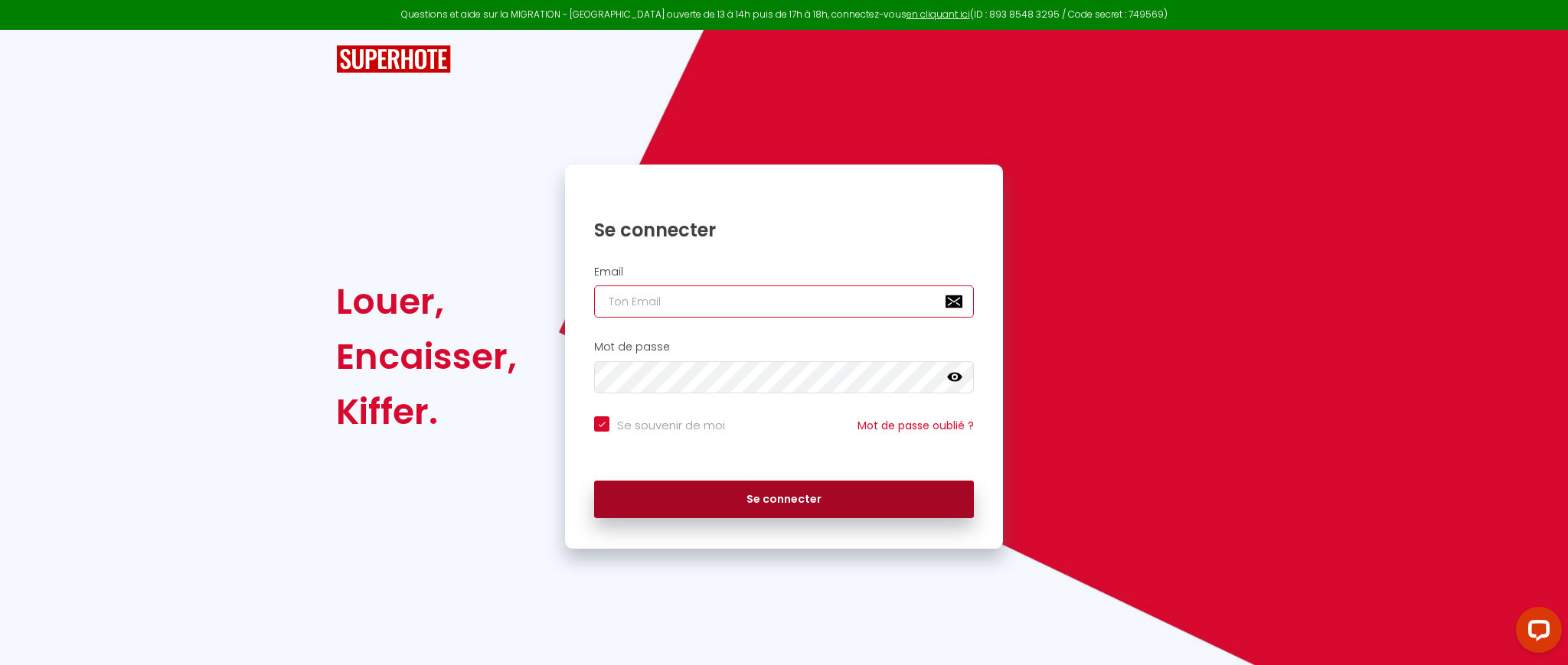
type input "[EMAIL_ADDRESS][DOMAIN_NAME]"
click at [755, 491] on button "Se connecter" at bounding box center [784, 500] width 380 height 38
checkbox input "true"
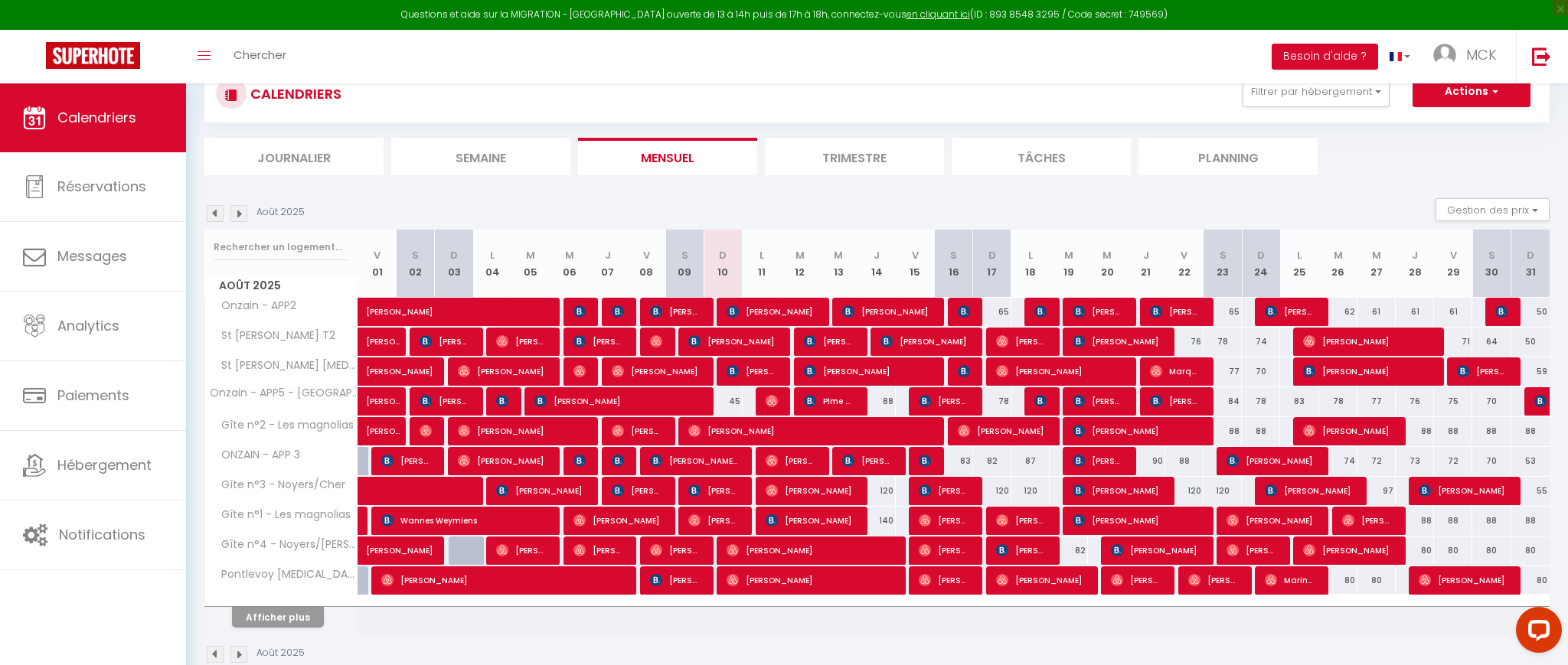
scroll to position [49, 0]
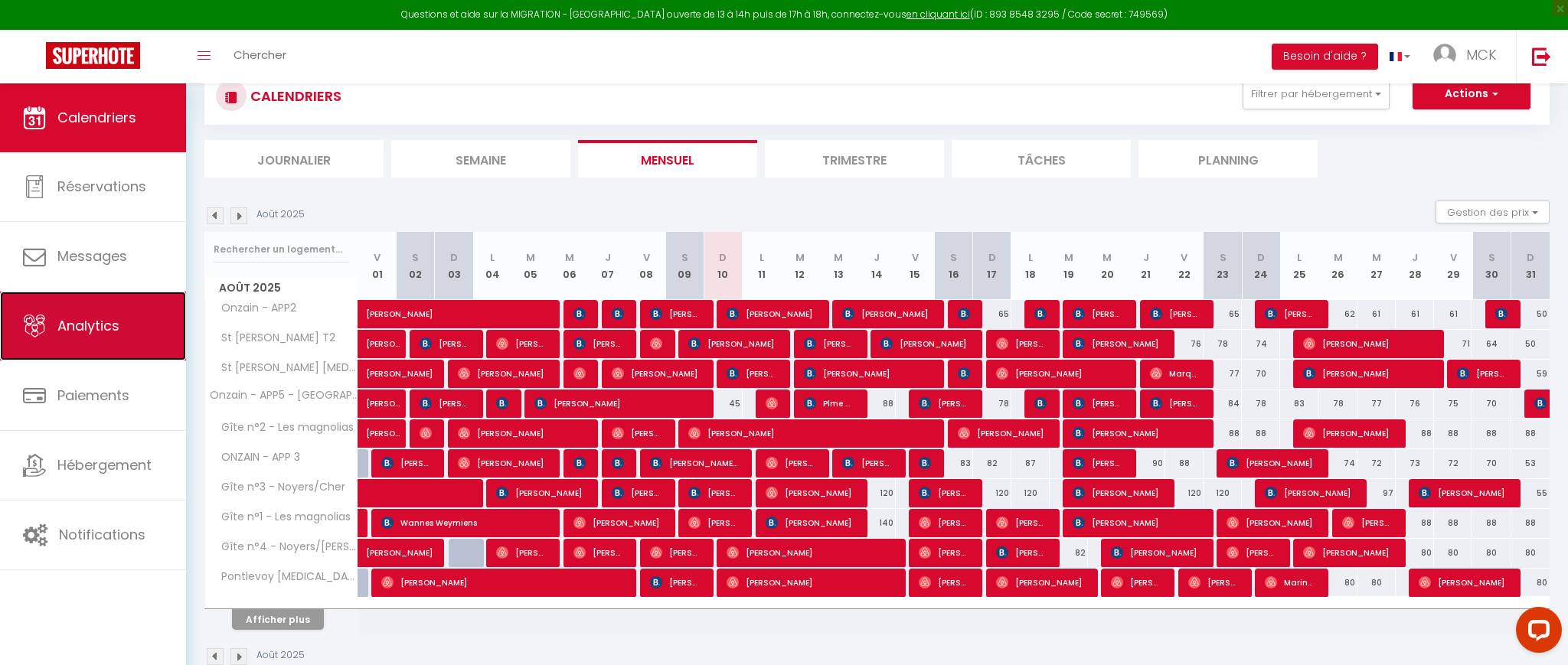
click at [93, 321] on span "Analytics" at bounding box center [88, 325] width 62 height 19
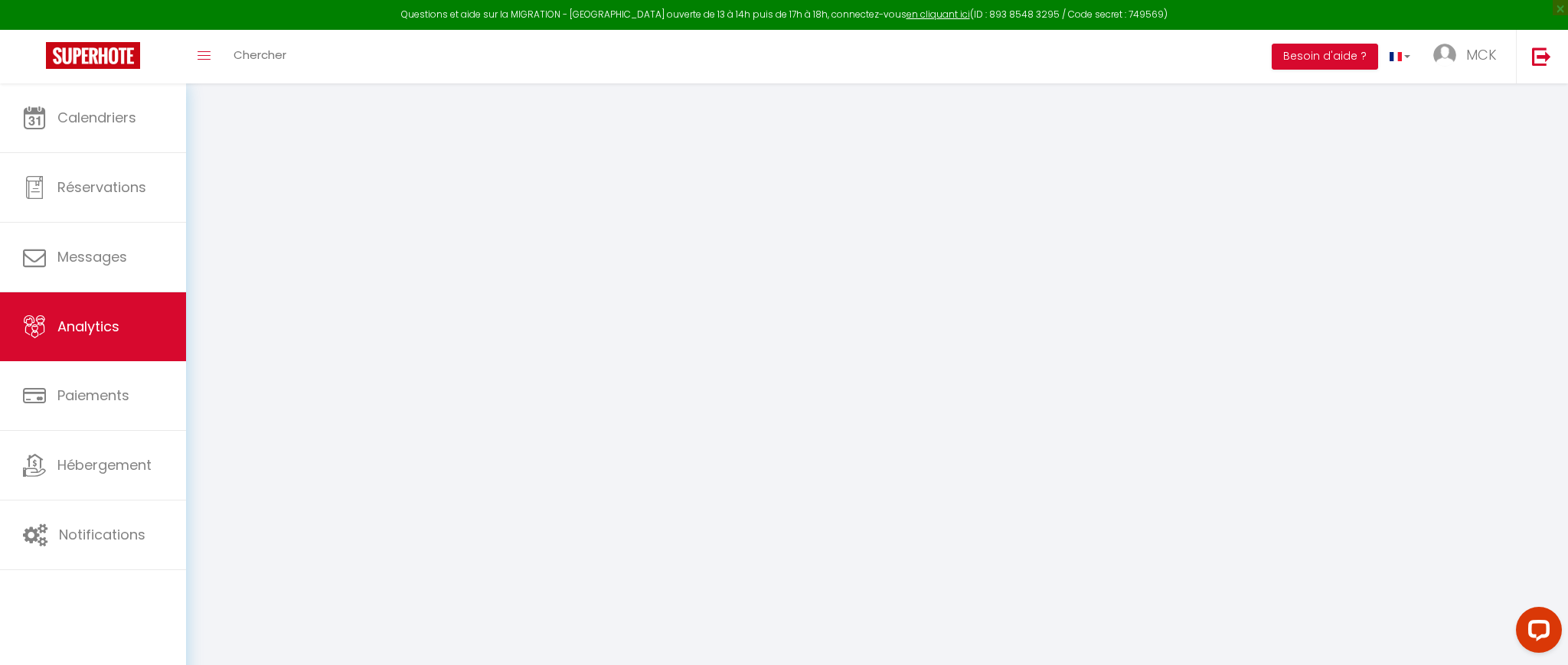
select select "2025"
select select "8"
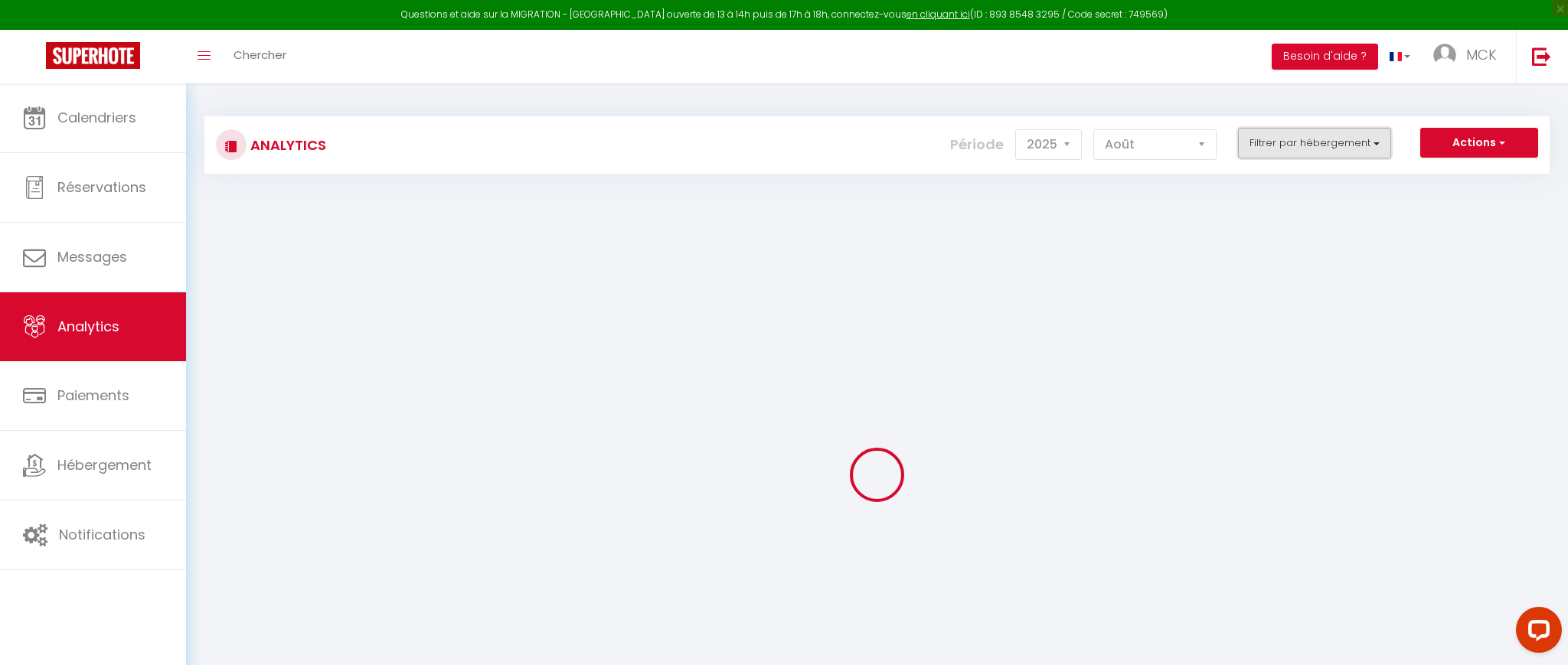
click at [1277, 151] on button "Filtrer par hébergement" at bounding box center [1314, 143] width 153 height 31
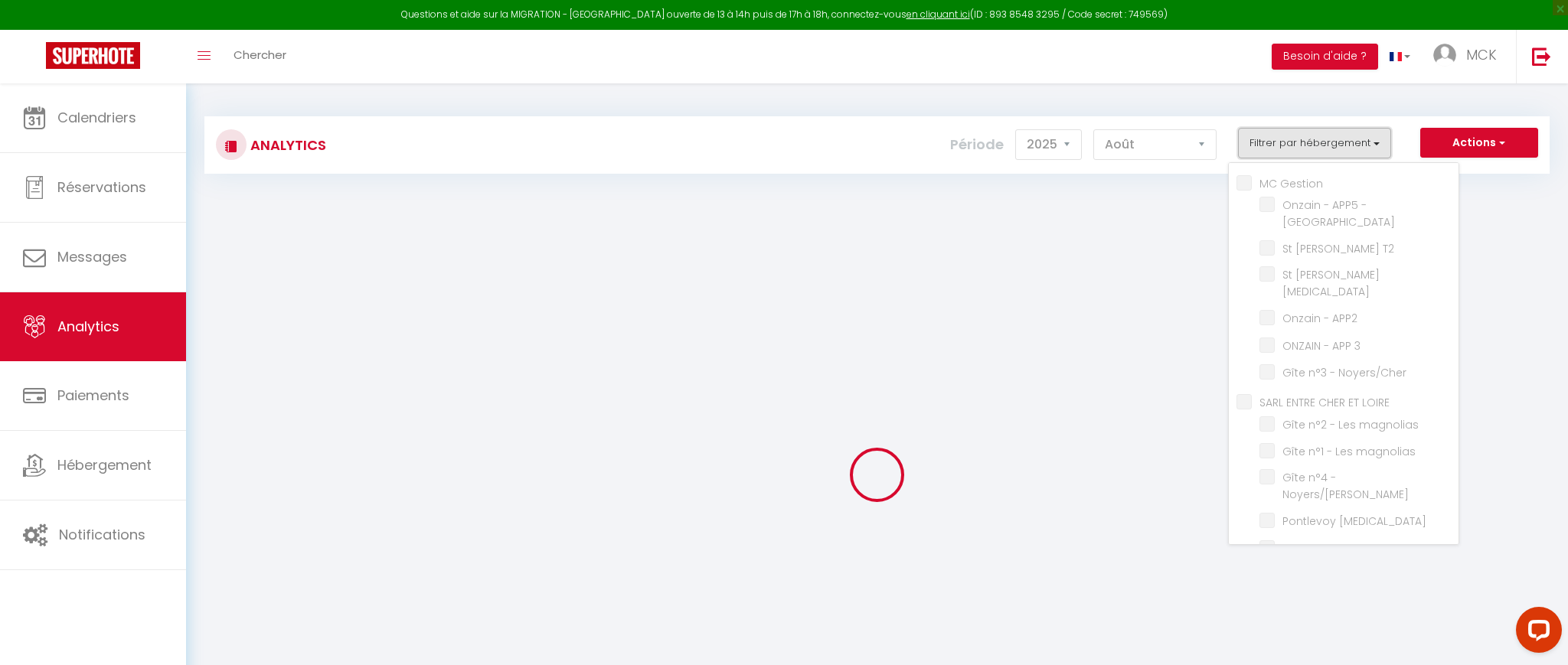
checkbox Gestion "false"
checkbox rue "false"
checkbox T2 "false"
checkbox T3 "false"
checkbox APP2 "false"
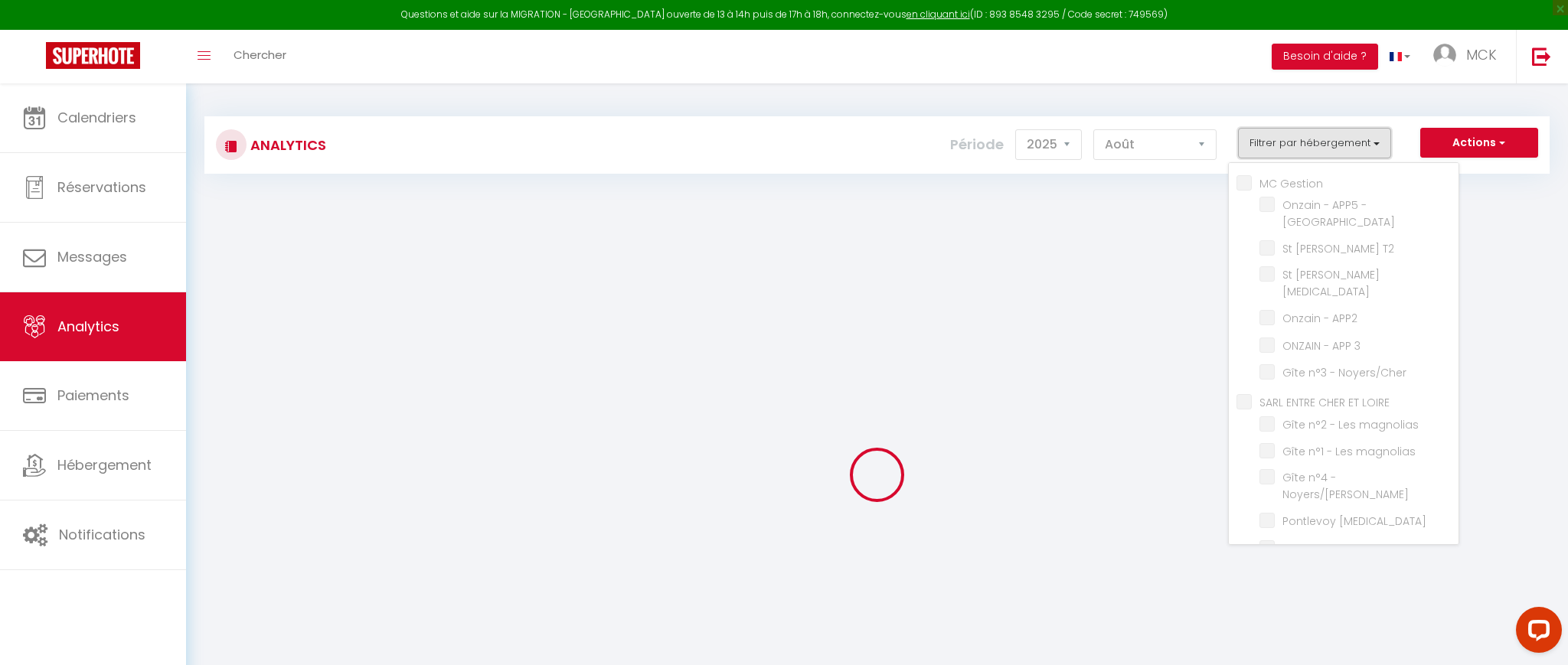
checkbox 3 "false"
checkbox Noyers\/Cher "false"
checkbox LOIRE "false"
checkbox magnolias "false"
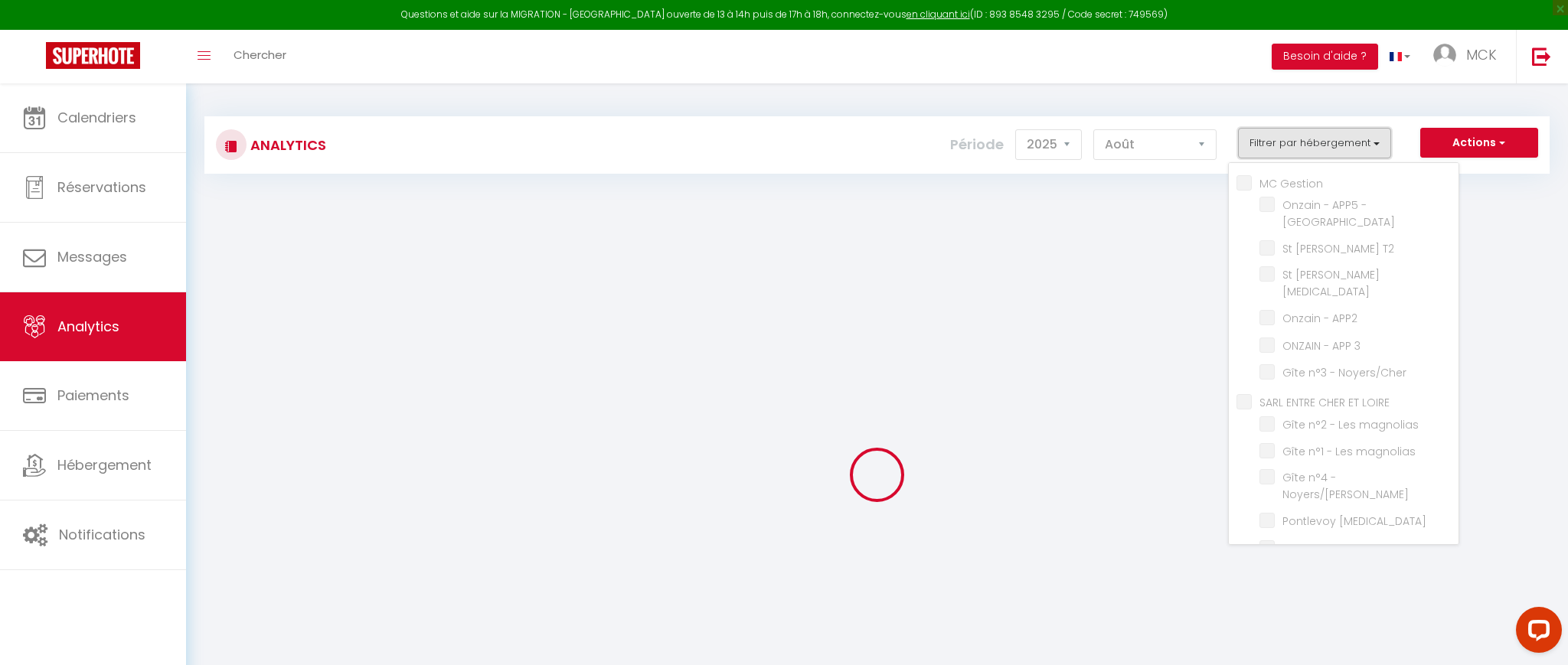
checkbox Noyers\/Cher "false"
checkbox T3 "false"
checkbox T2 "false"
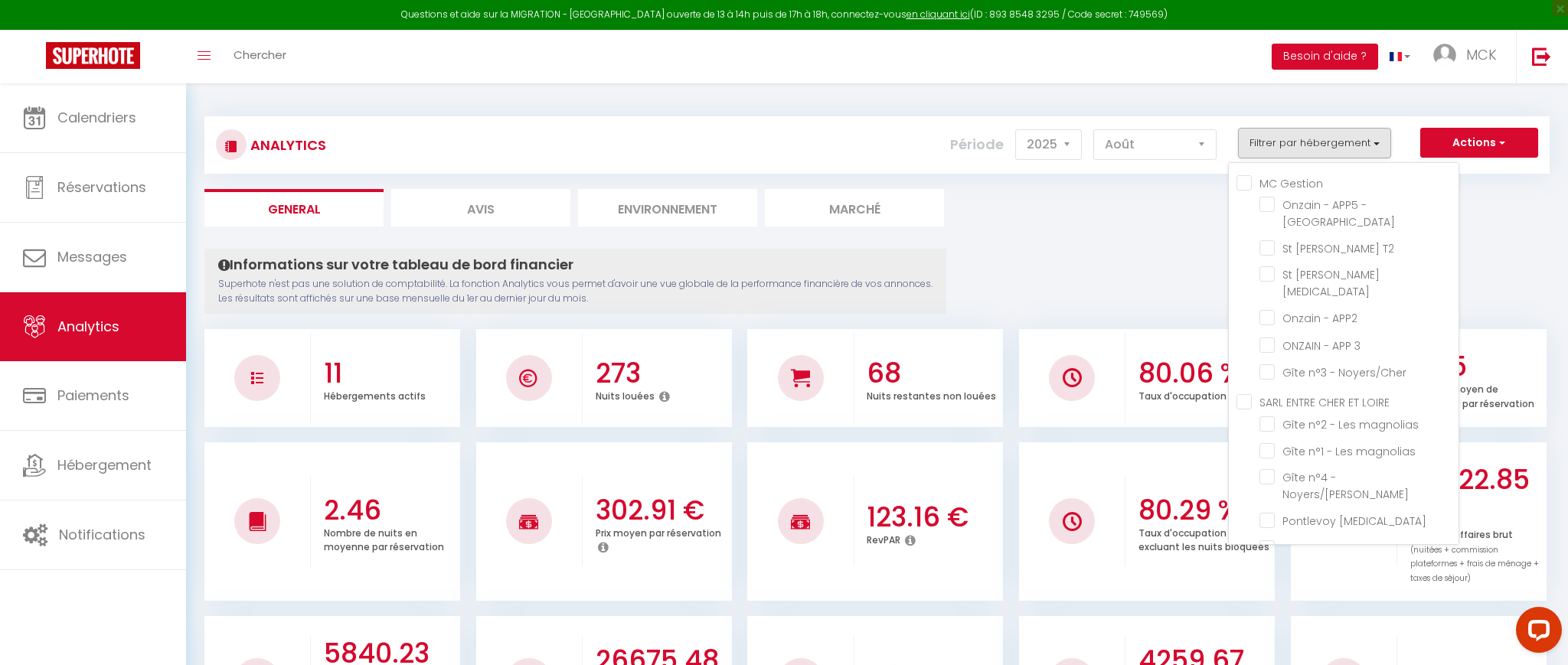
click at [1248, 179] on Gestion "MC Gestion" at bounding box center [1347, 182] width 222 height 15
checkbox Gestion "true"
checkbox rue "true"
checkbox T2 "true"
checkbox T3 "true"
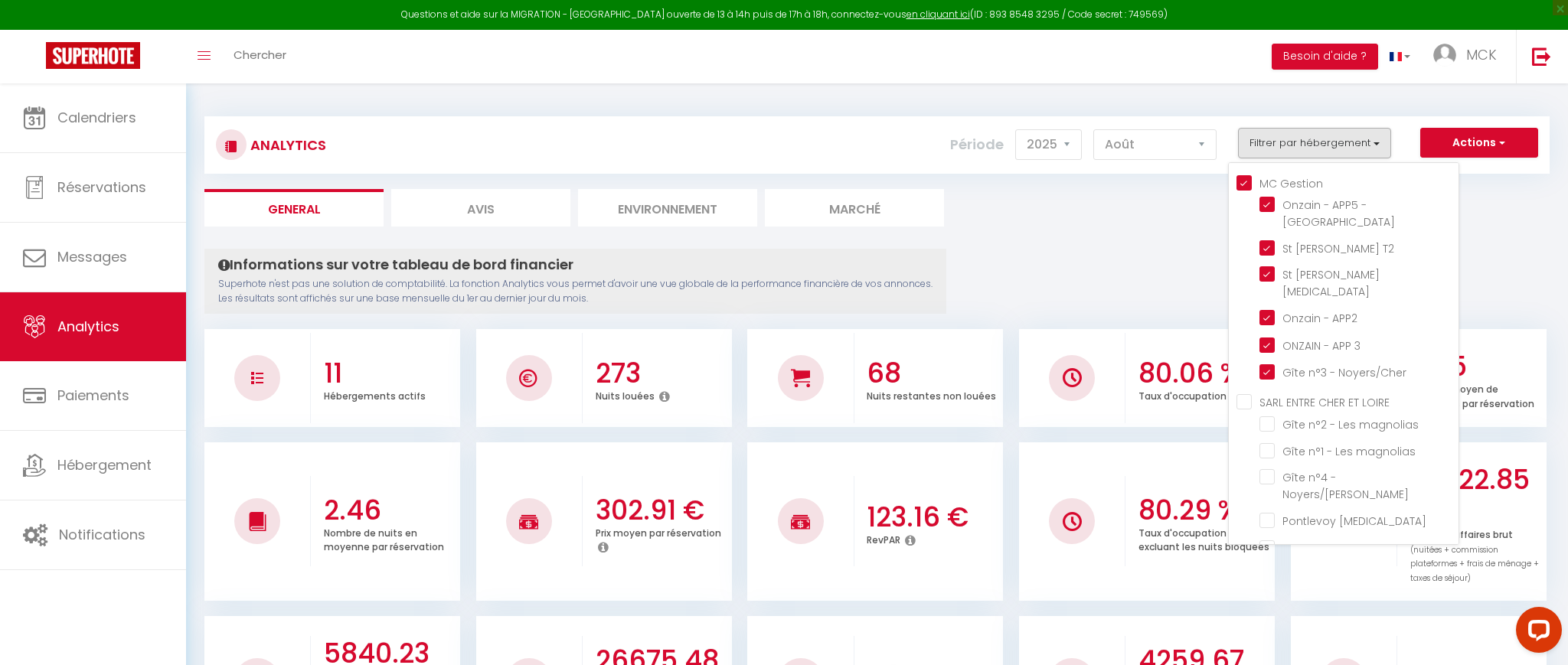
checkbox APP2 "true"
checkbox 3 "true"
checkbox Noyers\/Cher "true"
checkbox magnolias "false"
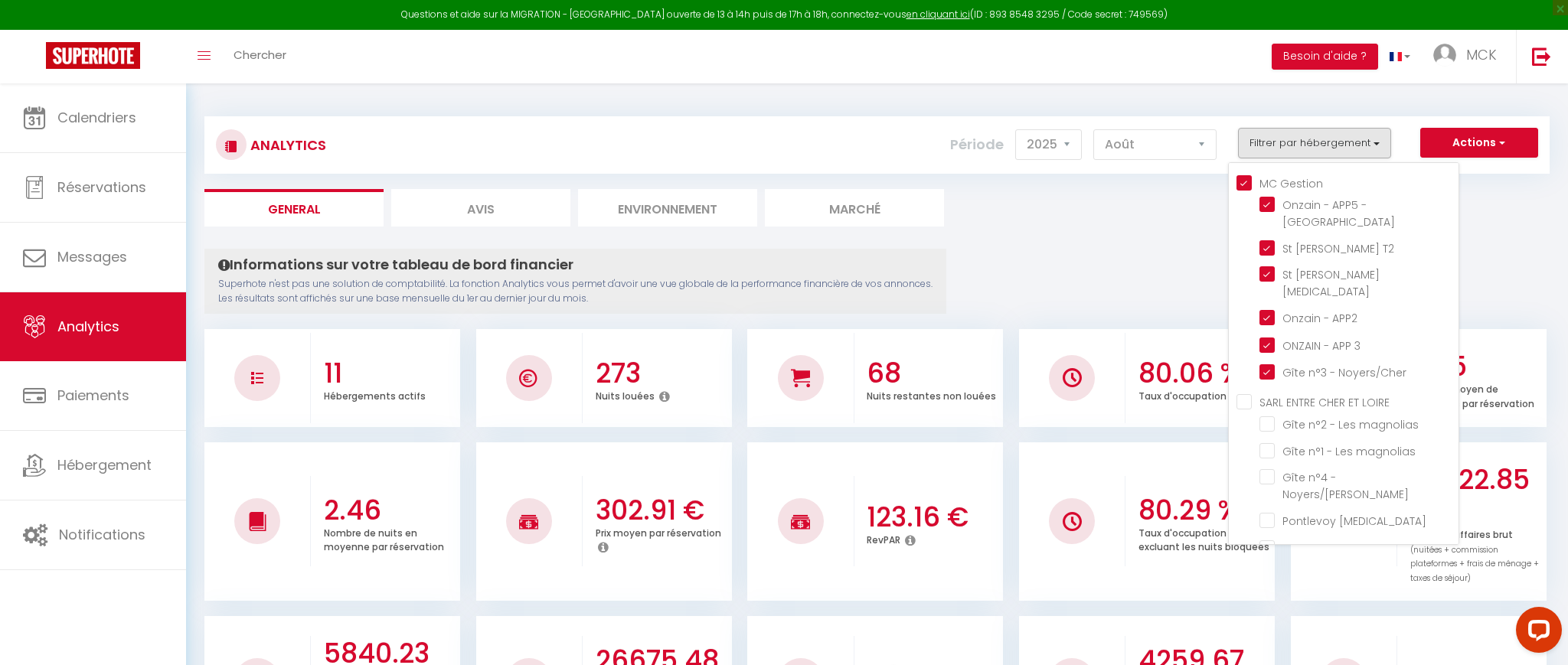
checkbox Noyers\/Cher "false"
checkbox T3 "false"
checkbox T2 "false"
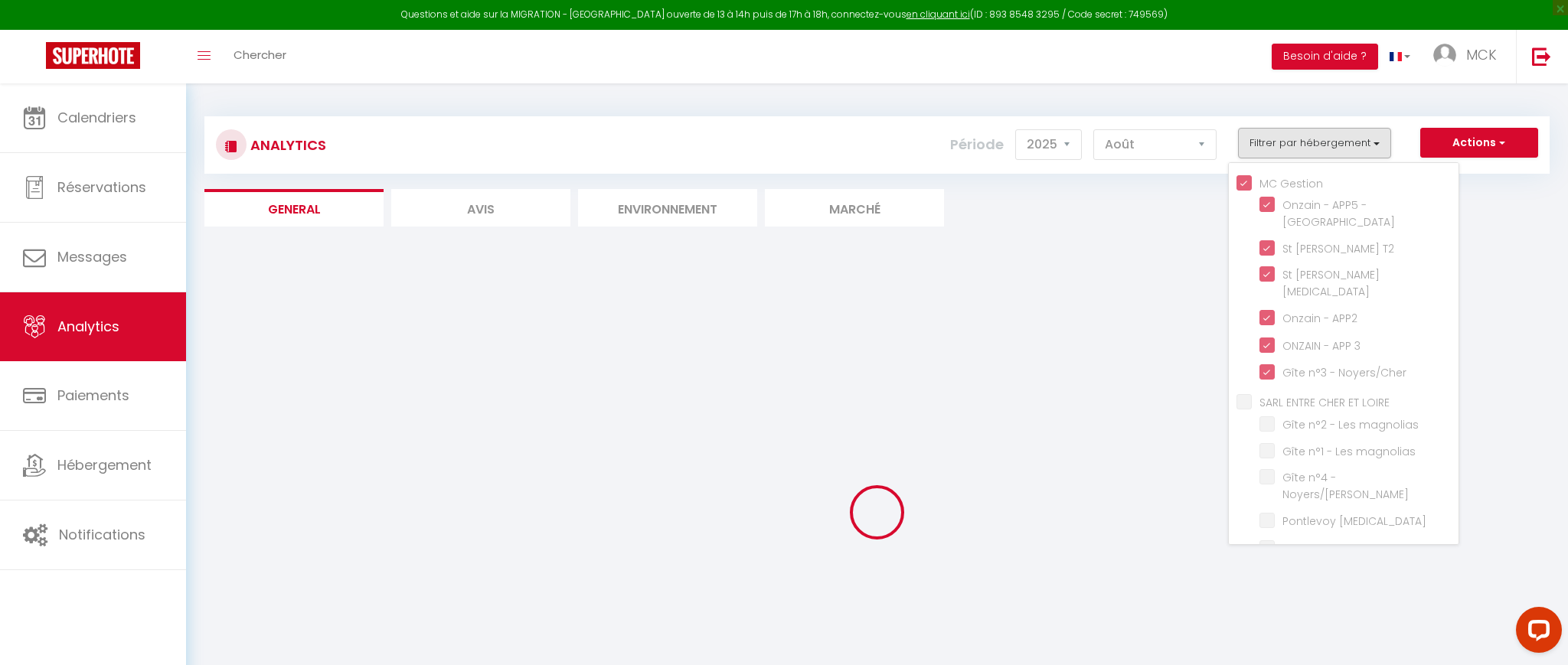
checkbox magnolias "false"
checkbox Noyers\/Cher "false"
checkbox T3 "false"
checkbox T2 "false"
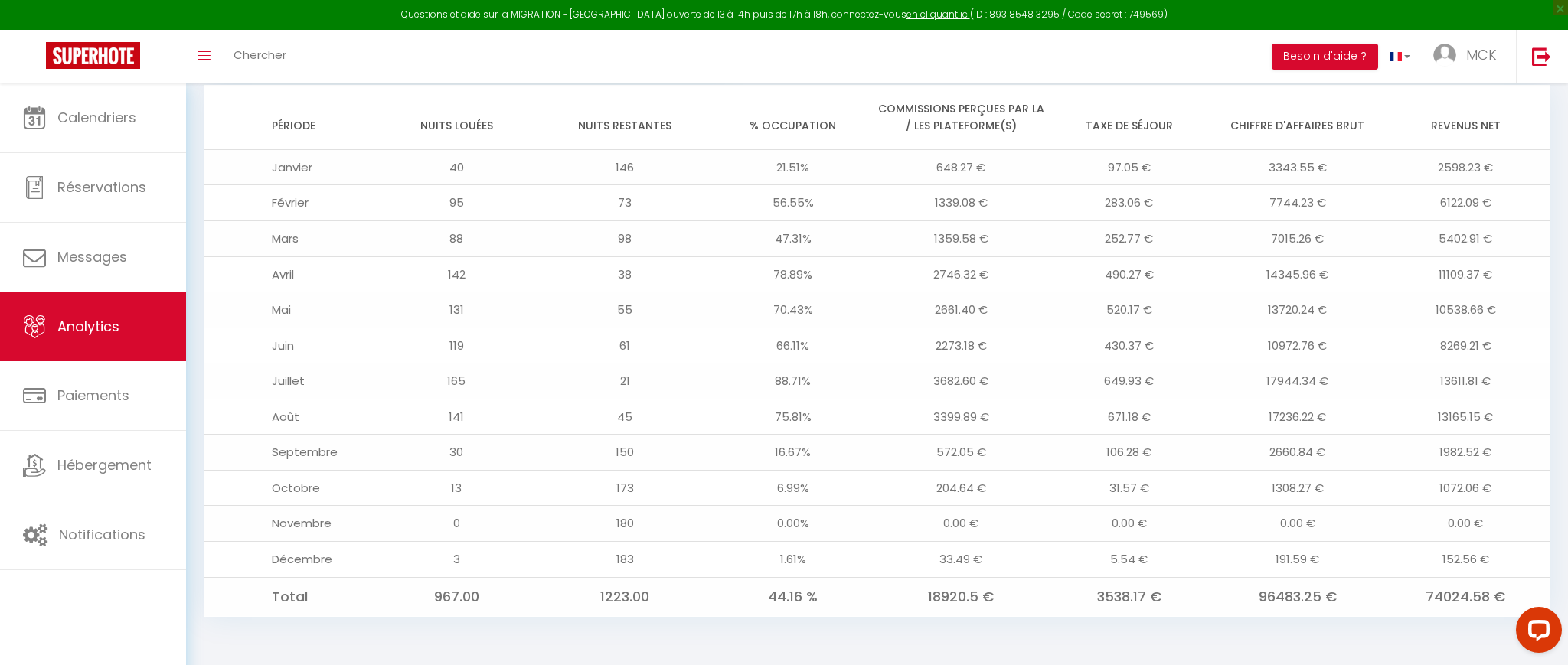
scroll to position [1304, 0]
drag, startPoint x: 1489, startPoint y: 452, endPoint x: 1496, endPoint y: 446, distance: 9.2
click at [1490, 452] on td "1982.52 €" at bounding box center [1465, 454] width 168 height 36
drag, startPoint x: 1500, startPoint y: 415, endPoint x: 1436, endPoint y: 414, distance: 63.5
click at [1435, 414] on td "13165.15 €" at bounding box center [1465, 418] width 168 height 36
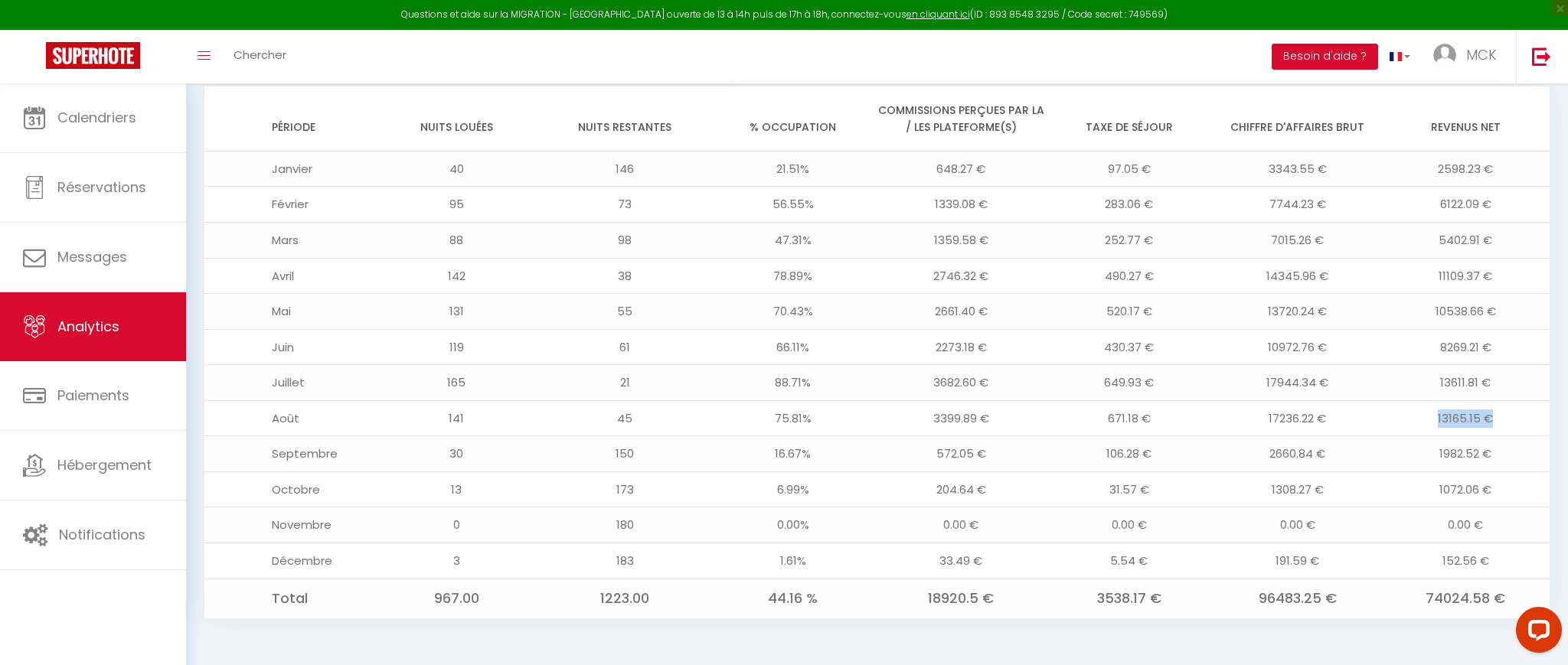
click at [1444, 414] on td "13165.15 €" at bounding box center [1465, 418] width 168 height 36
click at [1441, 416] on td "13165.15 €" at bounding box center [1465, 418] width 168 height 36
drag, startPoint x: 1451, startPoint y: 416, endPoint x: 1465, endPoint y: 421, distance: 15.5
click at [1469, 422] on td "13165.15 €" at bounding box center [1465, 418] width 168 height 36
drag, startPoint x: 1450, startPoint y: 419, endPoint x: 1467, endPoint y: 419, distance: 16.9
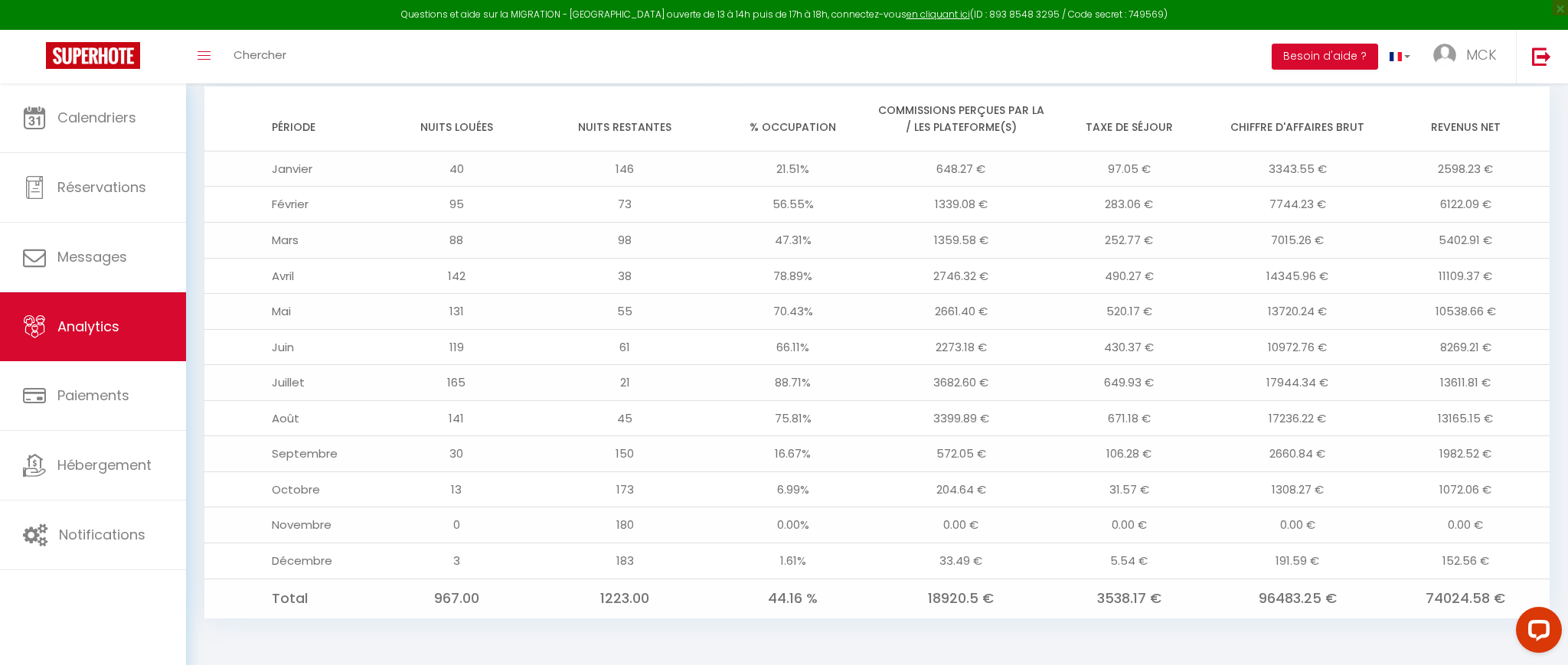
click at [1470, 419] on td "13165.15 €" at bounding box center [1465, 418] width 168 height 36
drag, startPoint x: 1448, startPoint y: 418, endPoint x: 1466, endPoint y: 419, distance: 17.7
click at [1466, 419] on td "13165.15 €" at bounding box center [1465, 418] width 168 height 36
click at [1491, 418] on td "13165.15 €" at bounding box center [1465, 418] width 168 height 36
drag, startPoint x: 271, startPoint y: 422, endPoint x: 1260, endPoint y: 425, distance: 989.0
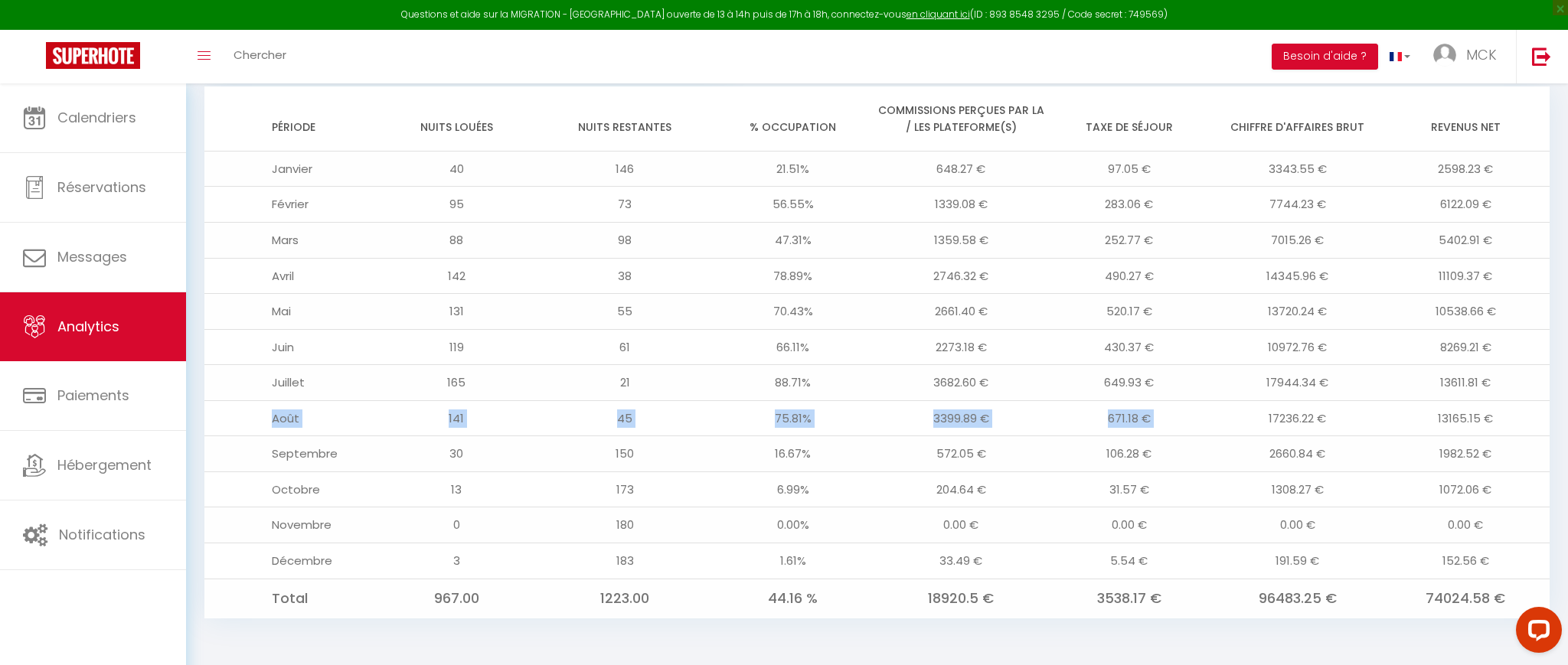
click at [1260, 425] on tr "Août 141 45 75.81% 3399.89 € 671.18 € 17236.22 € 13165.15 €" at bounding box center [876, 418] width 1345 height 36
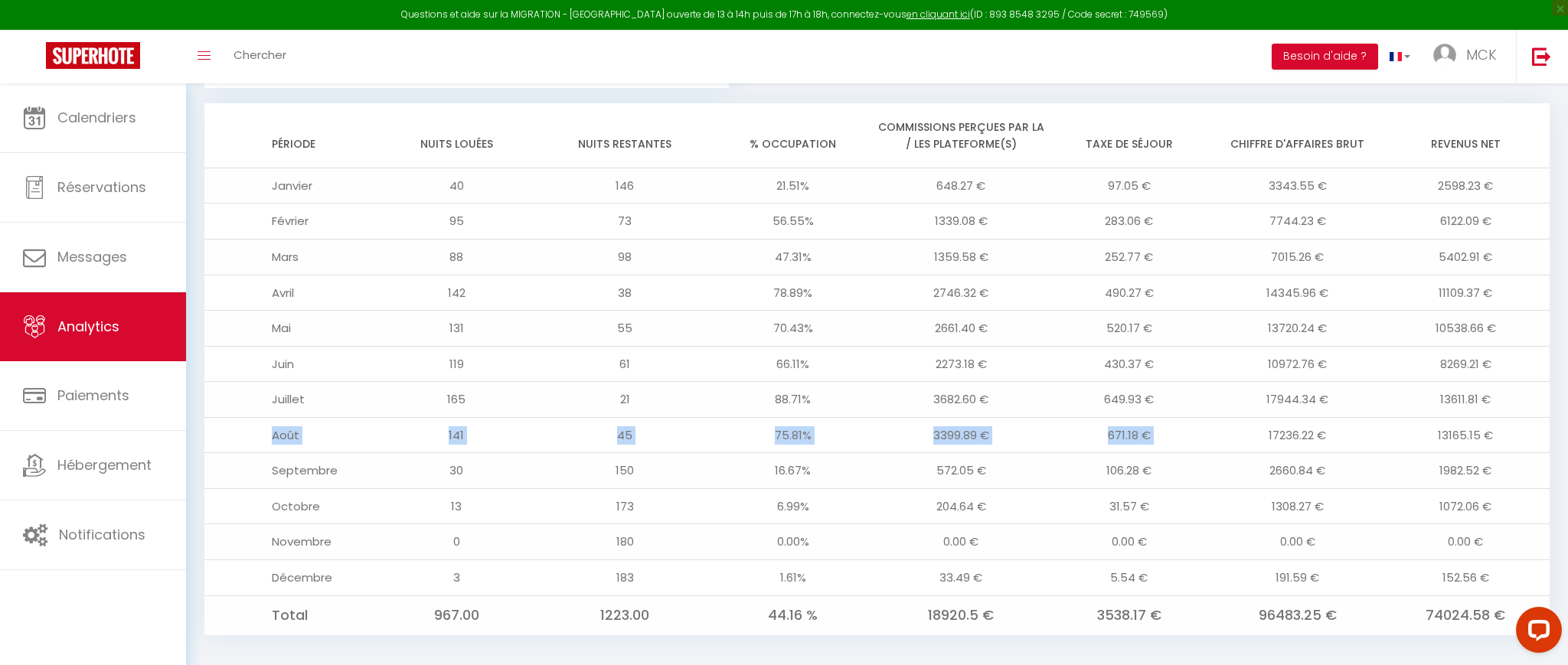
scroll to position [1291, 0]
drag, startPoint x: 1429, startPoint y: 432, endPoint x: 1503, endPoint y: 430, distance: 73.5
click at [1503, 430] on td "13165.15 €" at bounding box center [1465, 431] width 168 height 36
drag, startPoint x: 1466, startPoint y: 432, endPoint x: 1421, endPoint y: 433, distance: 44.4
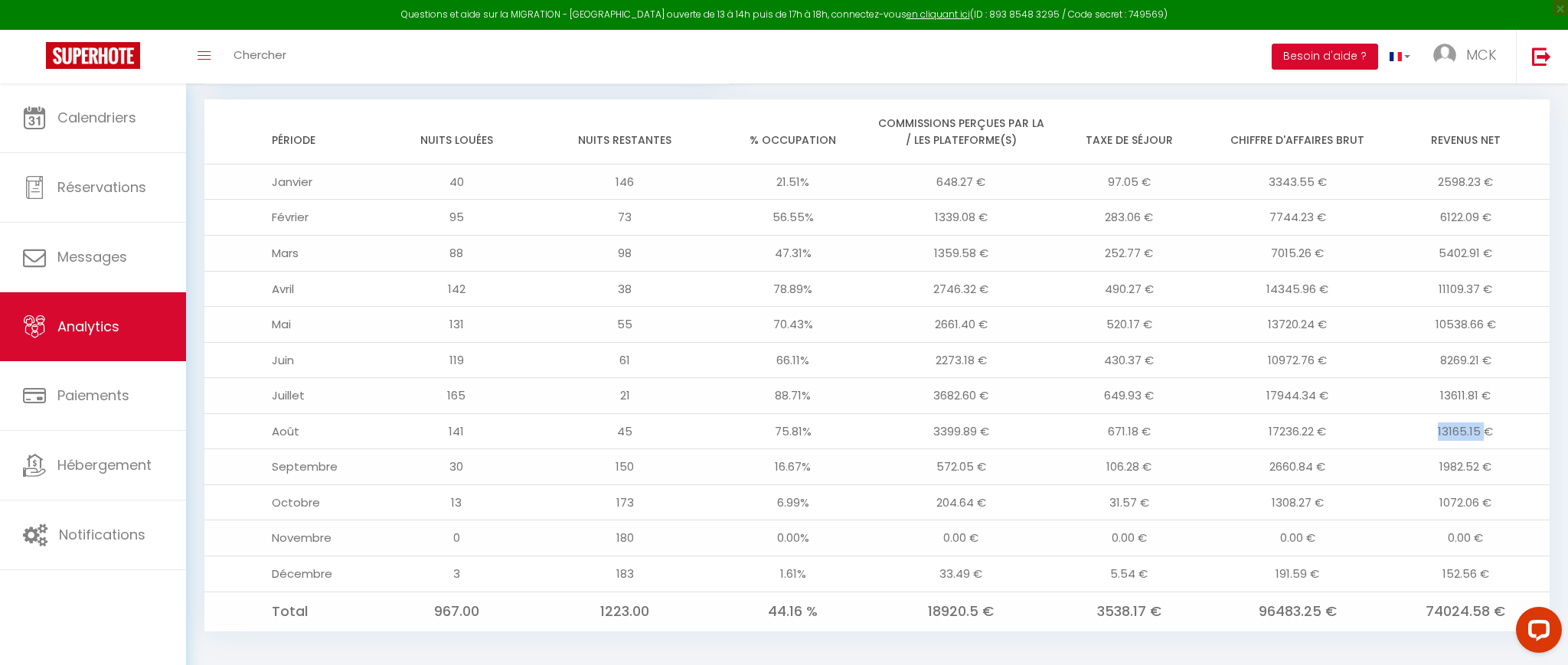
click at [1420, 433] on td "13165.15 €" at bounding box center [1465, 431] width 168 height 36
click at [1484, 429] on td "13165.15 €" at bounding box center [1465, 431] width 168 height 36
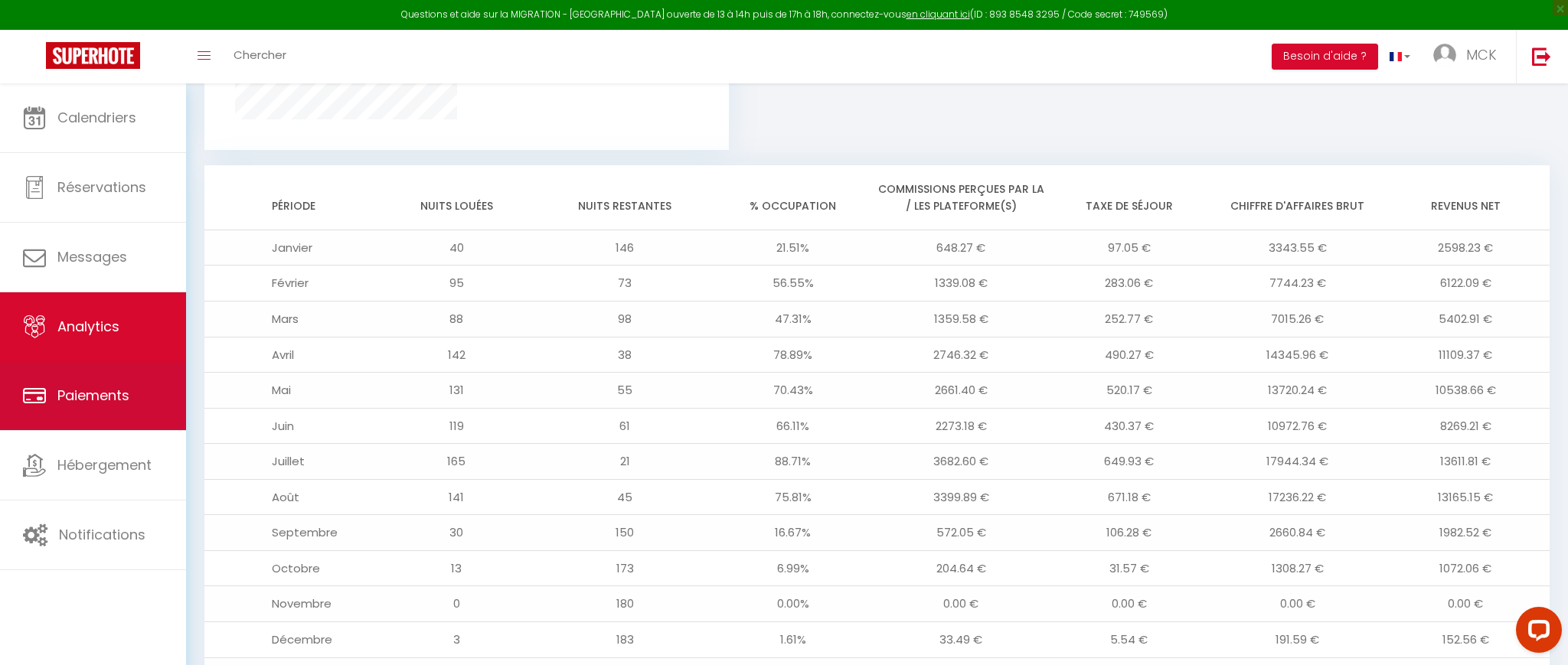
scroll to position [1225, 0]
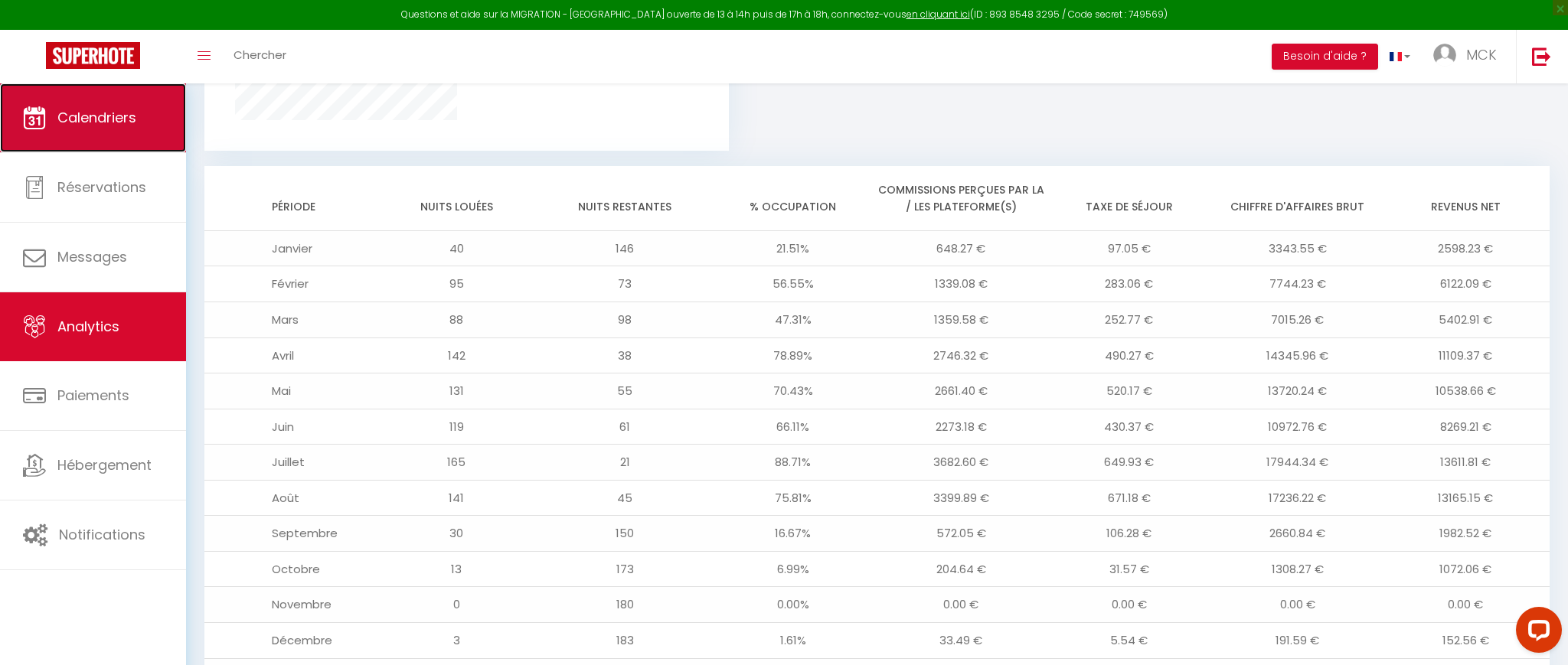
click at [119, 122] on span "Calendriers" at bounding box center [96, 117] width 79 height 19
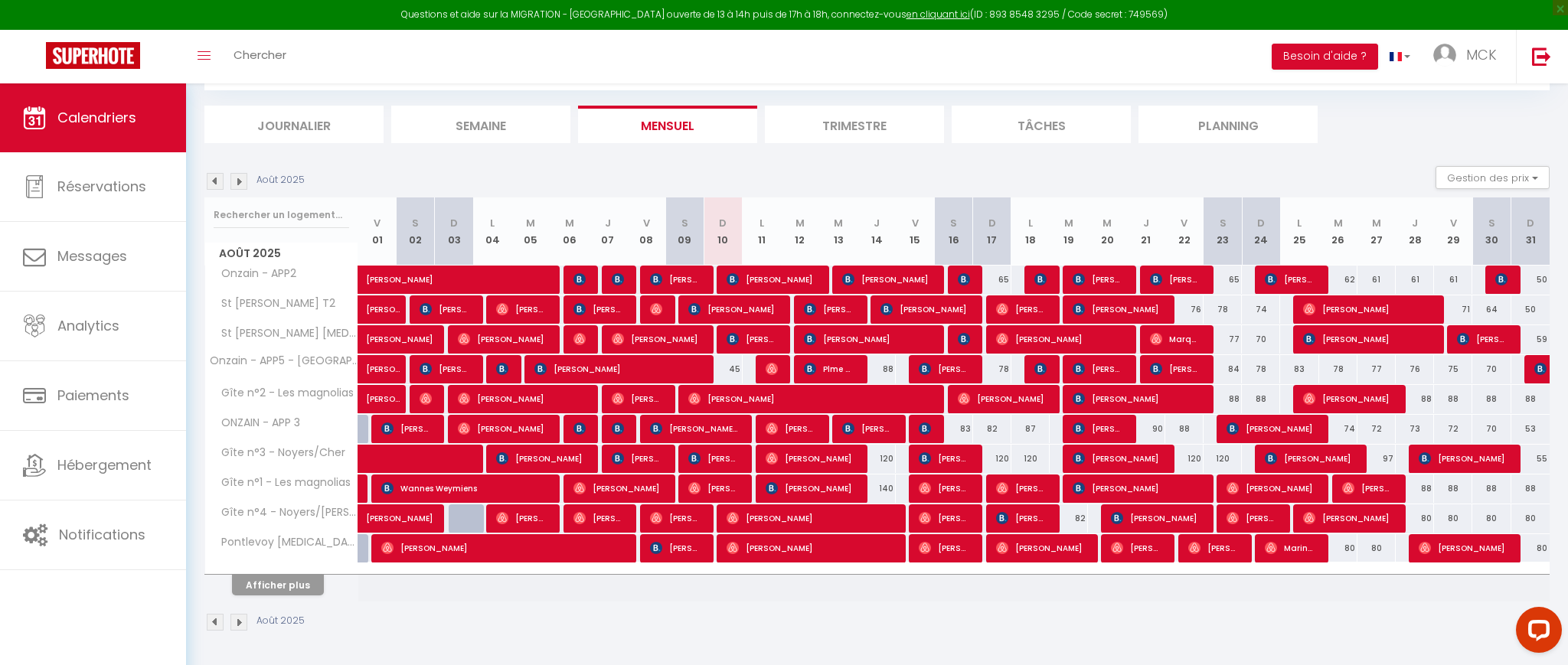
scroll to position [82, 0]
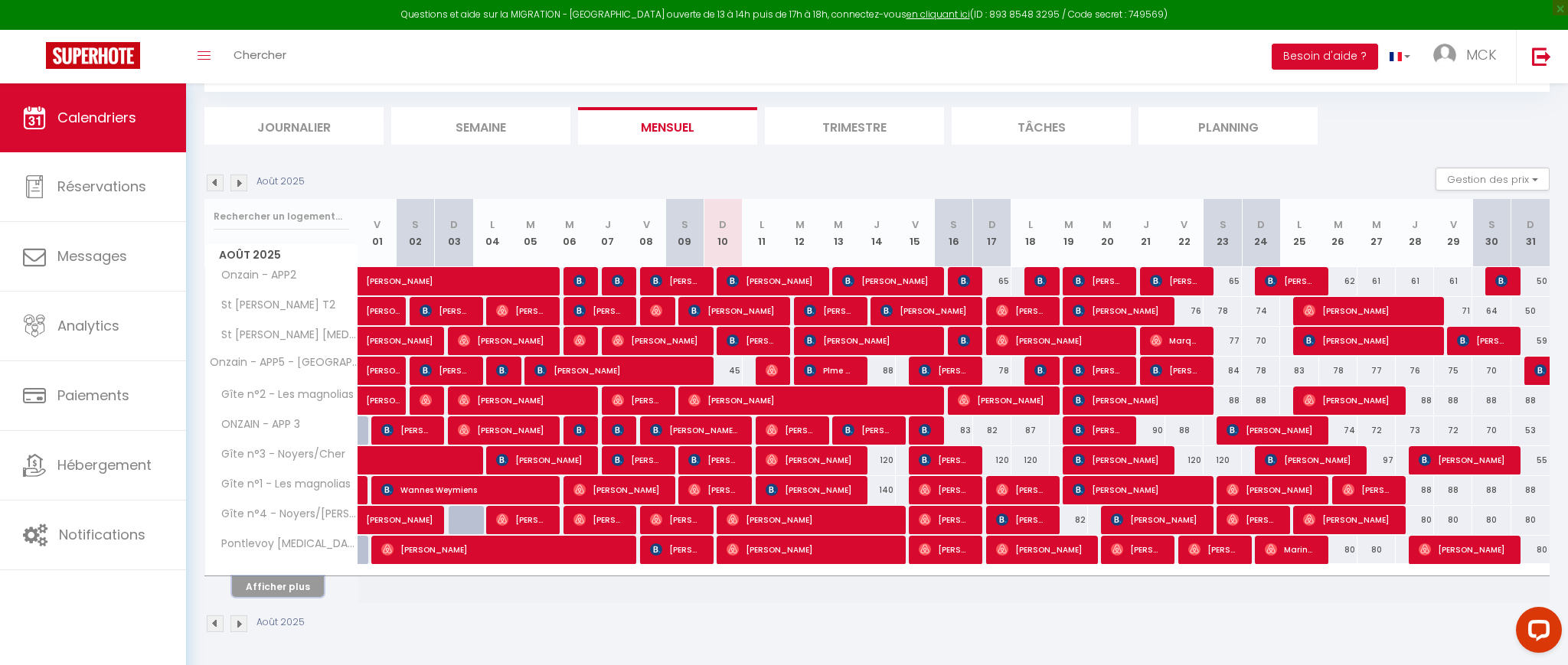
click at [299, 592] on button "Afficher plus" at bounding box center [278, 586] width 92 height 21
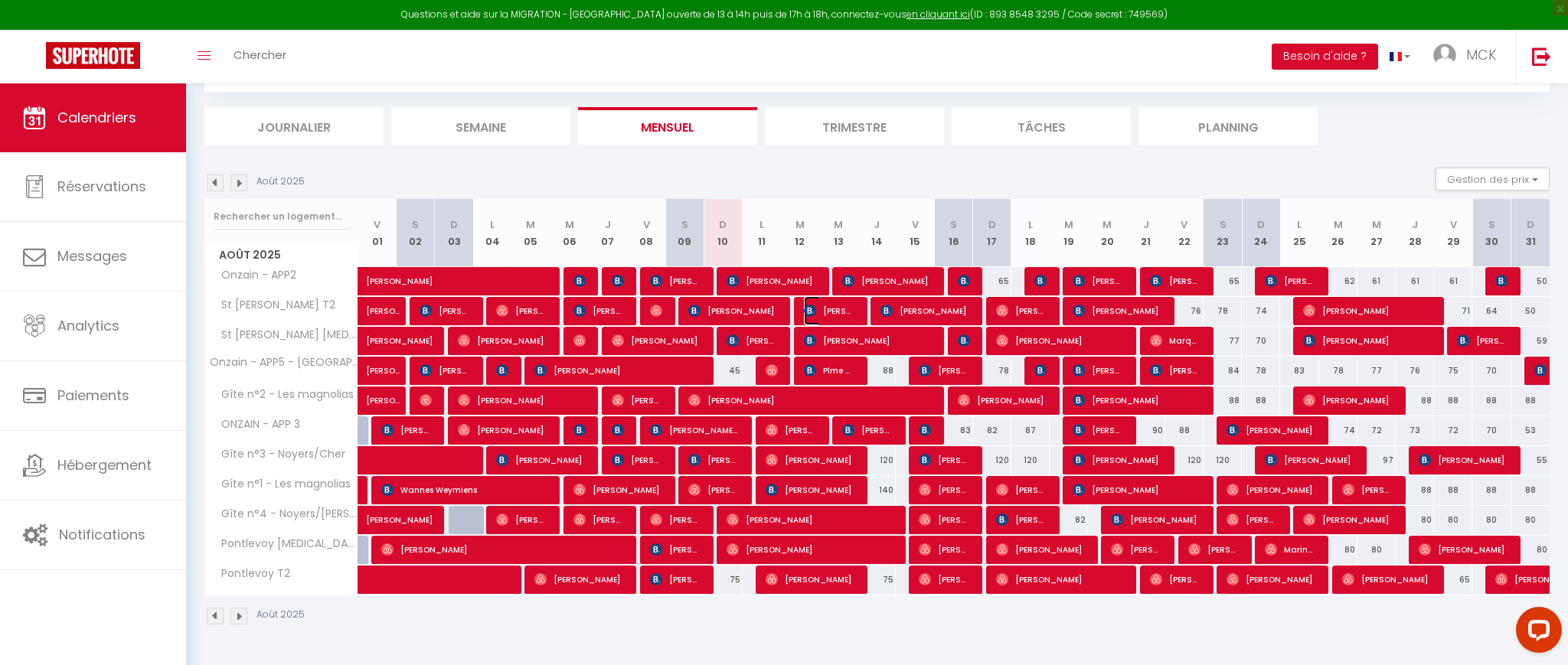
click at [828, 318] on span "[PERSON_NAME]" at bounding box center [829, 310] width 51 height 29
select select "OK"
select select "KO"
select select "0"
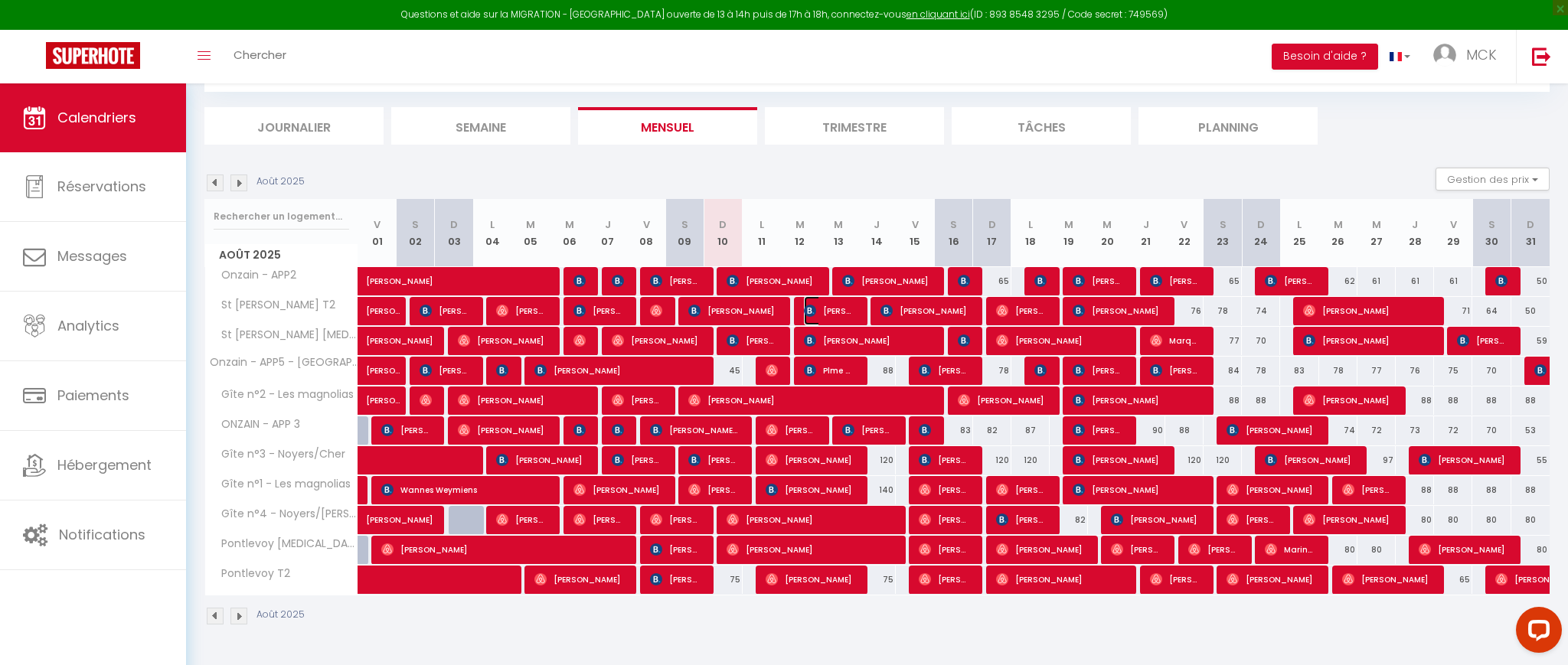
select select "1"
select select
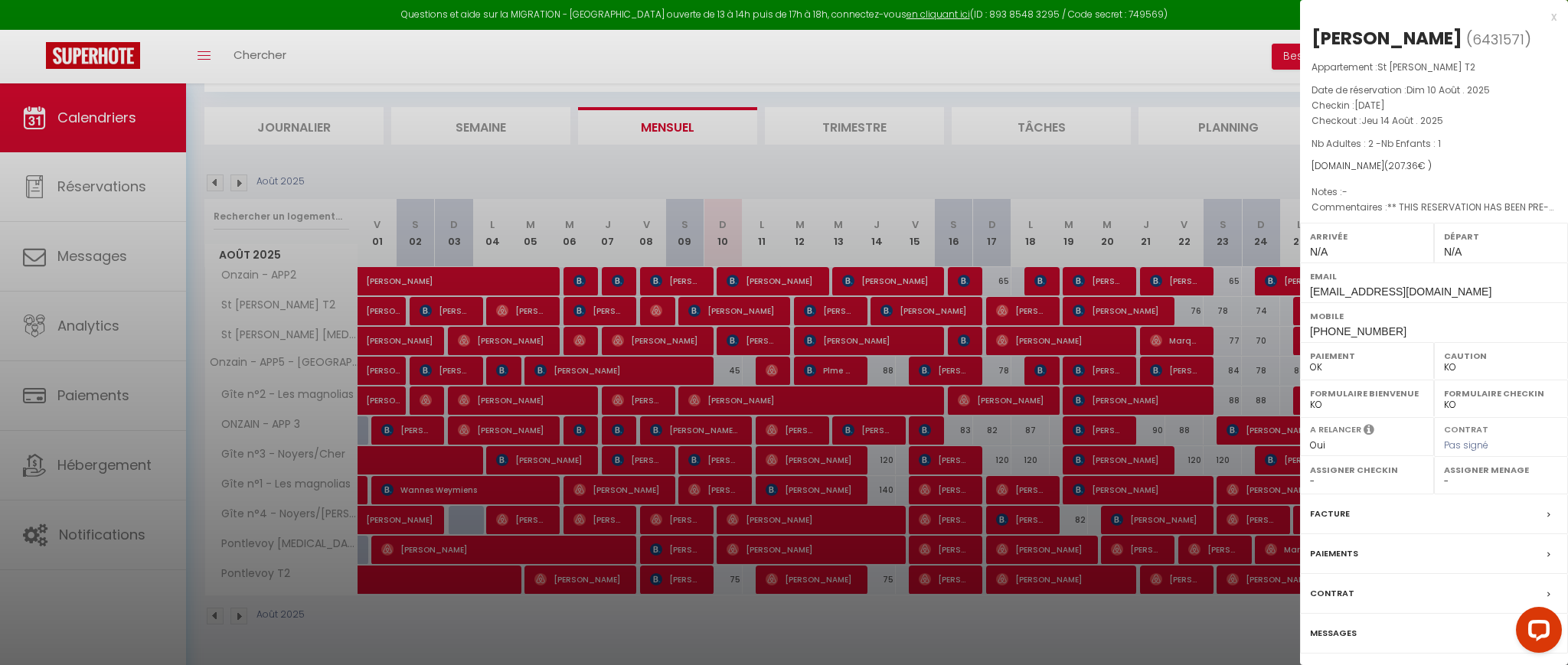
click at [913, 237] on div at bounding box center [784, 332] width 1568 height 665
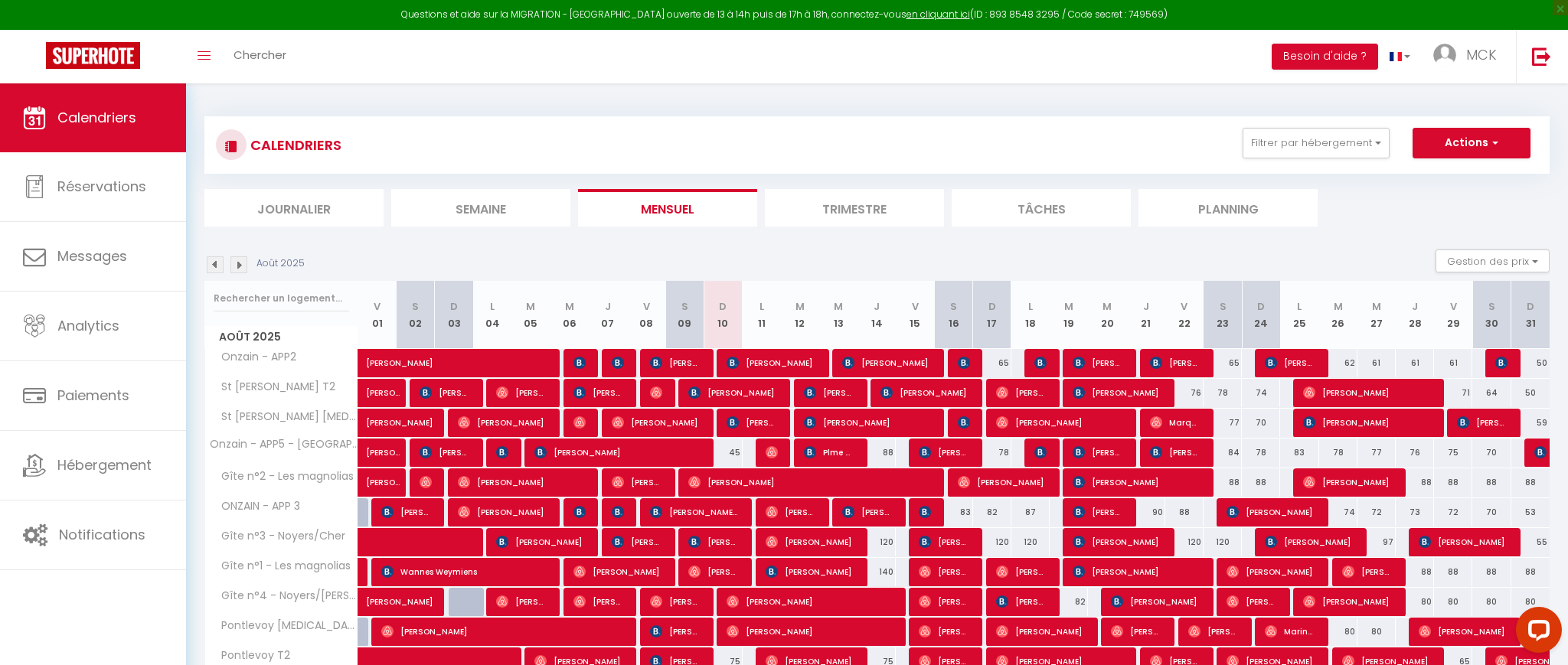
scroll to position [83, 0]
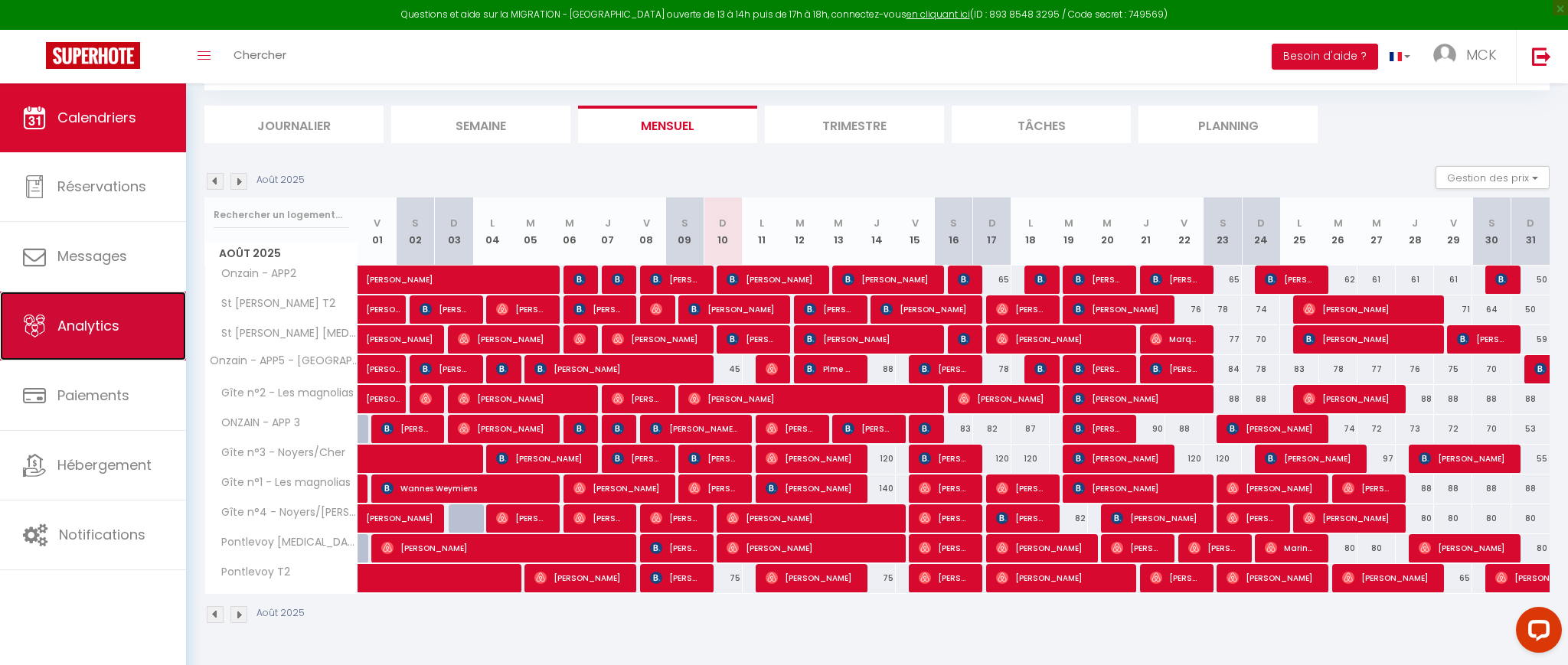
click at [88, 338] on link "Analytics" at bounding box center [93, 326] width 186 height 69
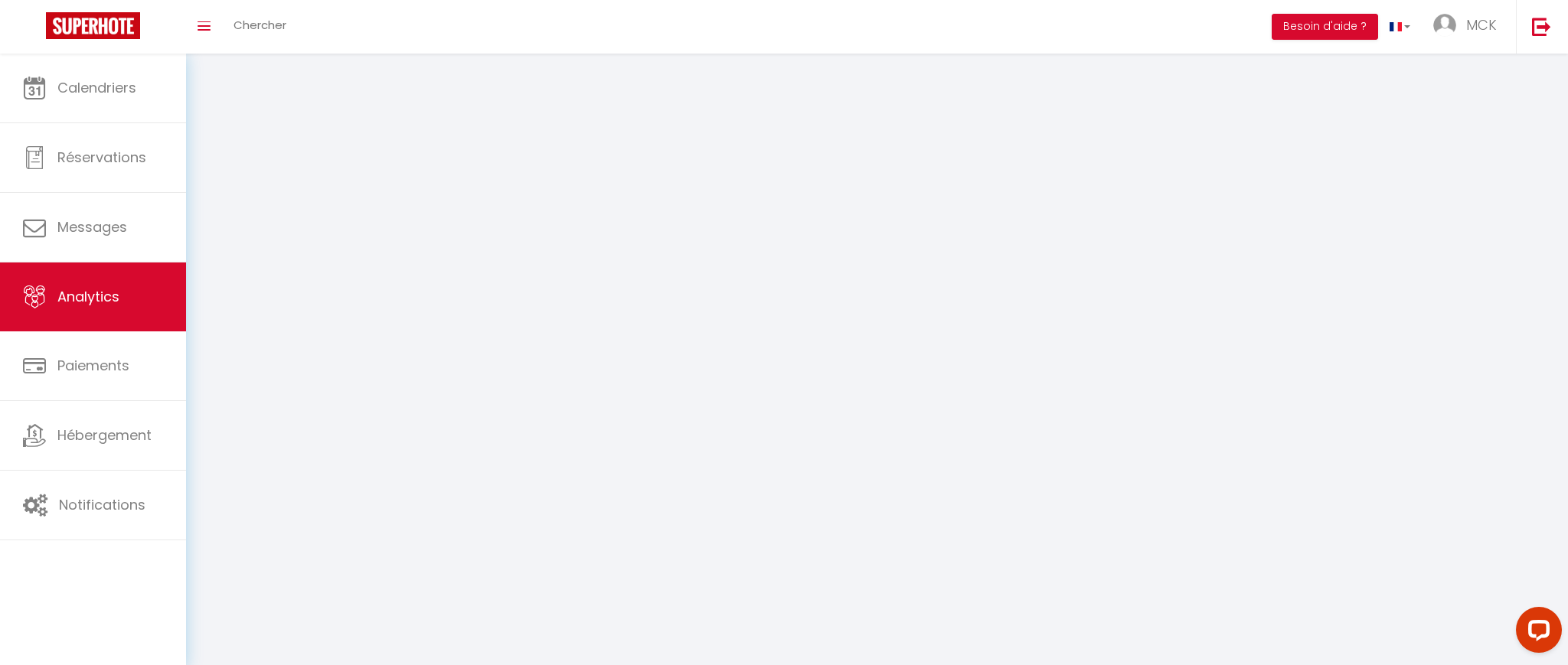
select select "2025"
select select "8"
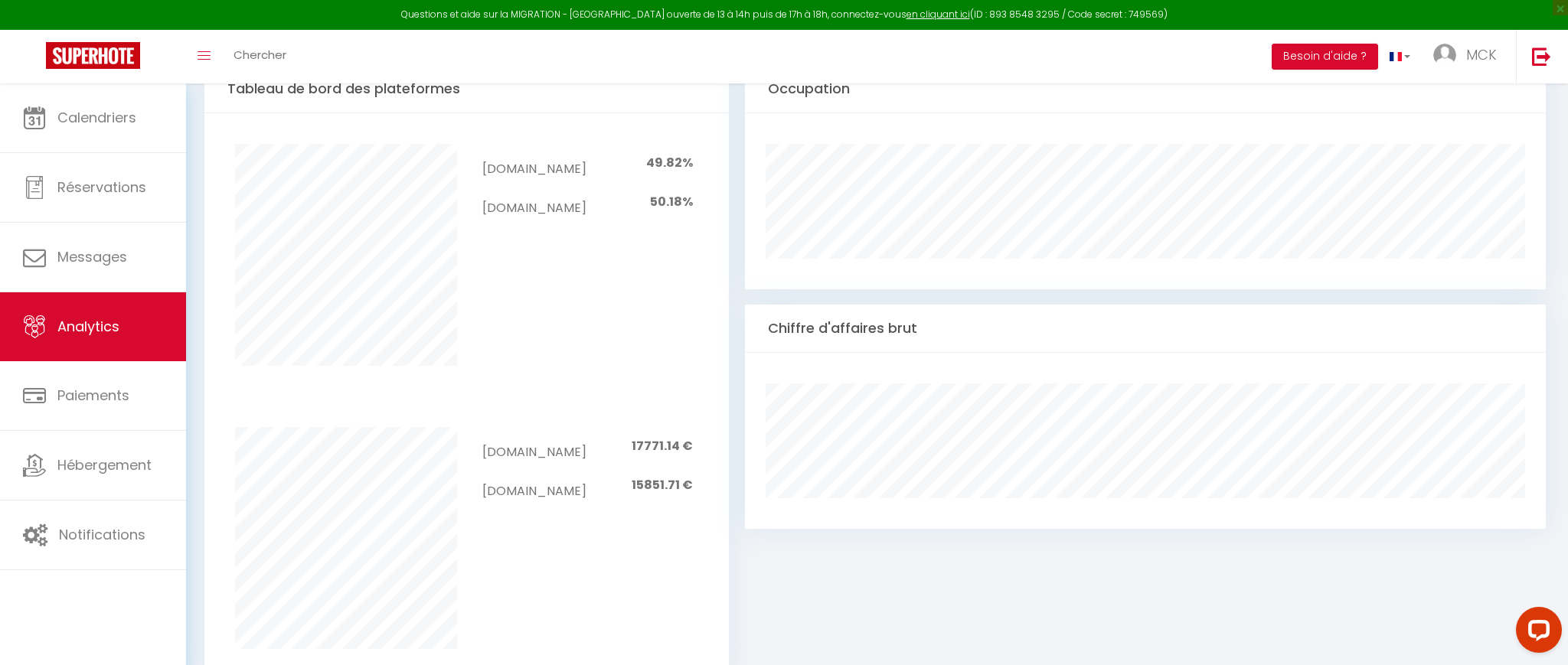
scroll to position [1306, 0]
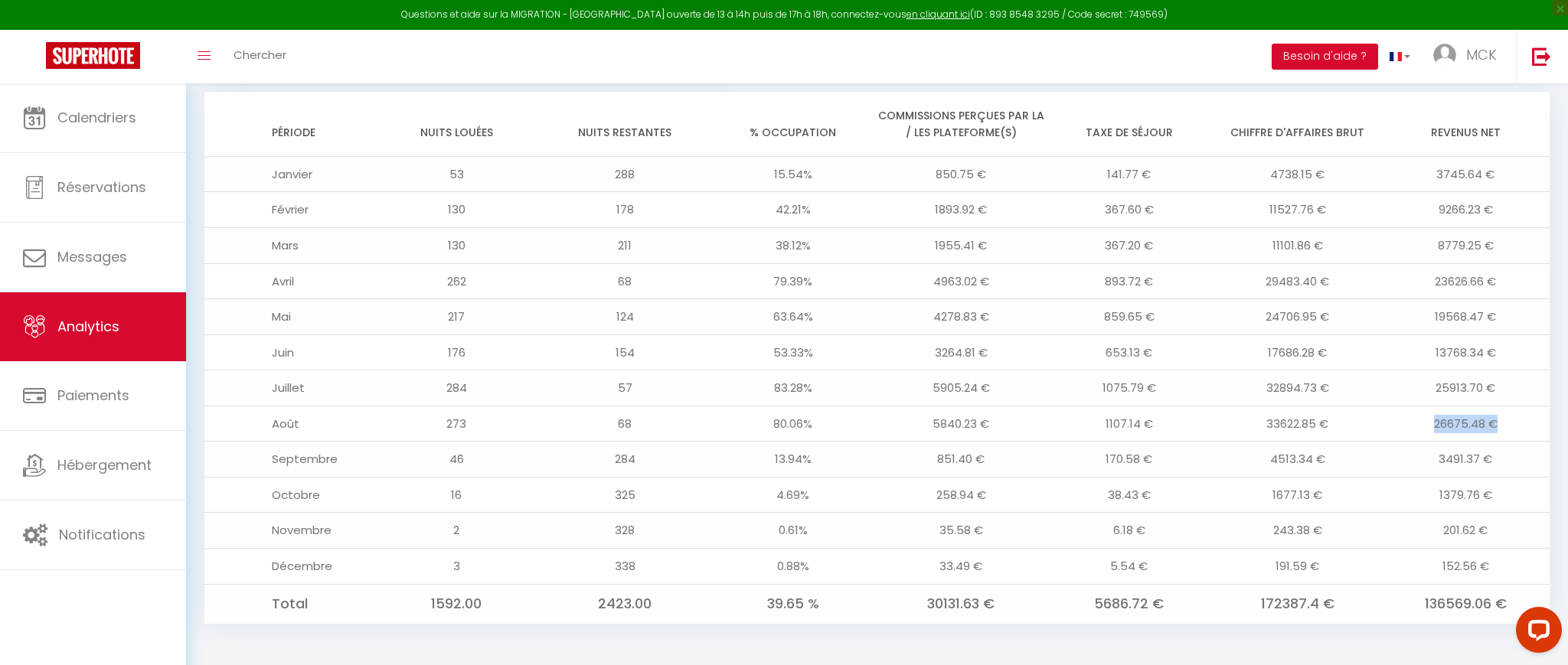
drag, startPoint x: 1476, startPoint y: 423, endPoint x: 1536, endPoint y: 419, distance: 59.9
click at [1535, 419] on td "26675.48 €" at bounding box center [1465, 424] width 168 height 36
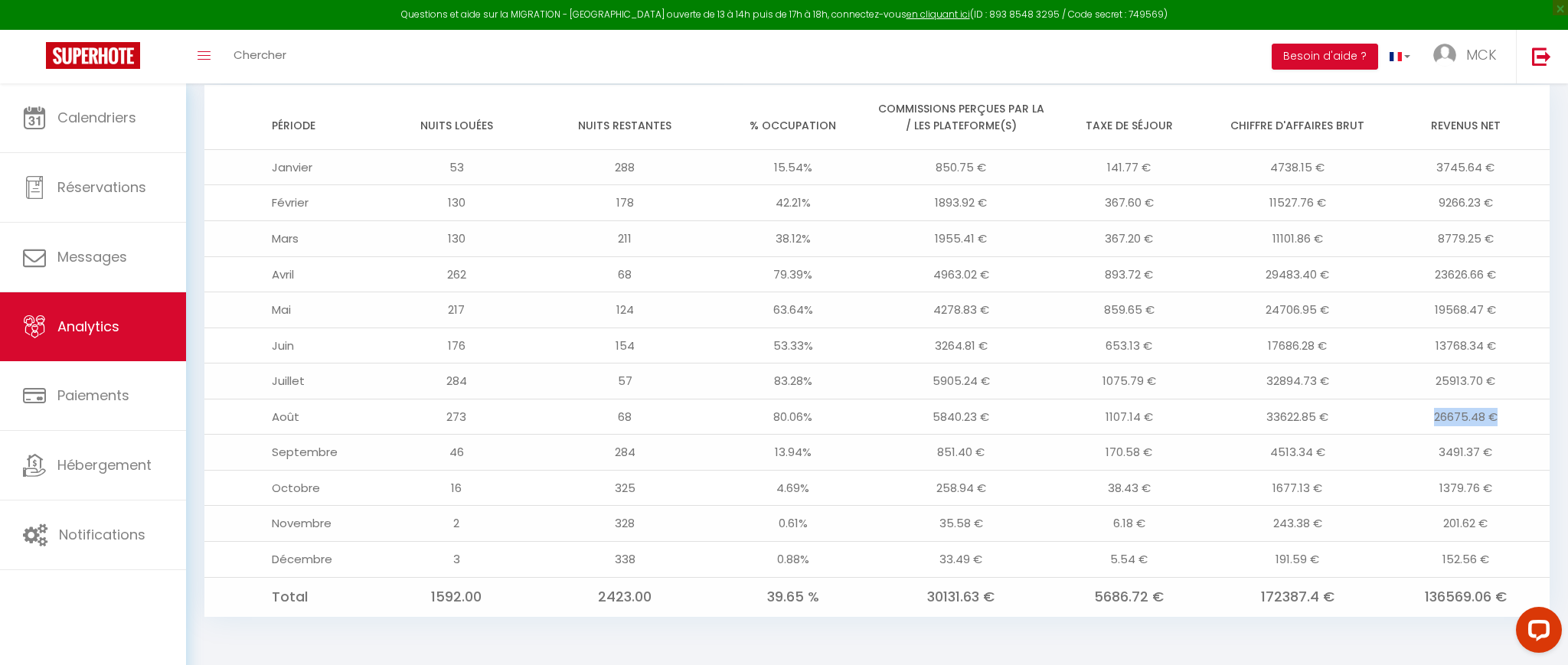
drag, startPoint x: 1497, startPoint y: 421, endPoint x: 1428, endPoint y: 416, distance: 69.0
click at [1428, 416] on td "26675.48 €" at bounding box center [1465, 417] width 168 height 36
click at [1465, 417] on td "26675.48 €" at bounding box center [1465, 417] width 168 height 36
drag, startPoint x: 1447, startPoint y: 416, endPoint x: 1500, endPoint y: 419, distance: 53.6
click at [1500, 419] on td "26675.48 €" at bounding box center [1465, 417] width 168 height 36
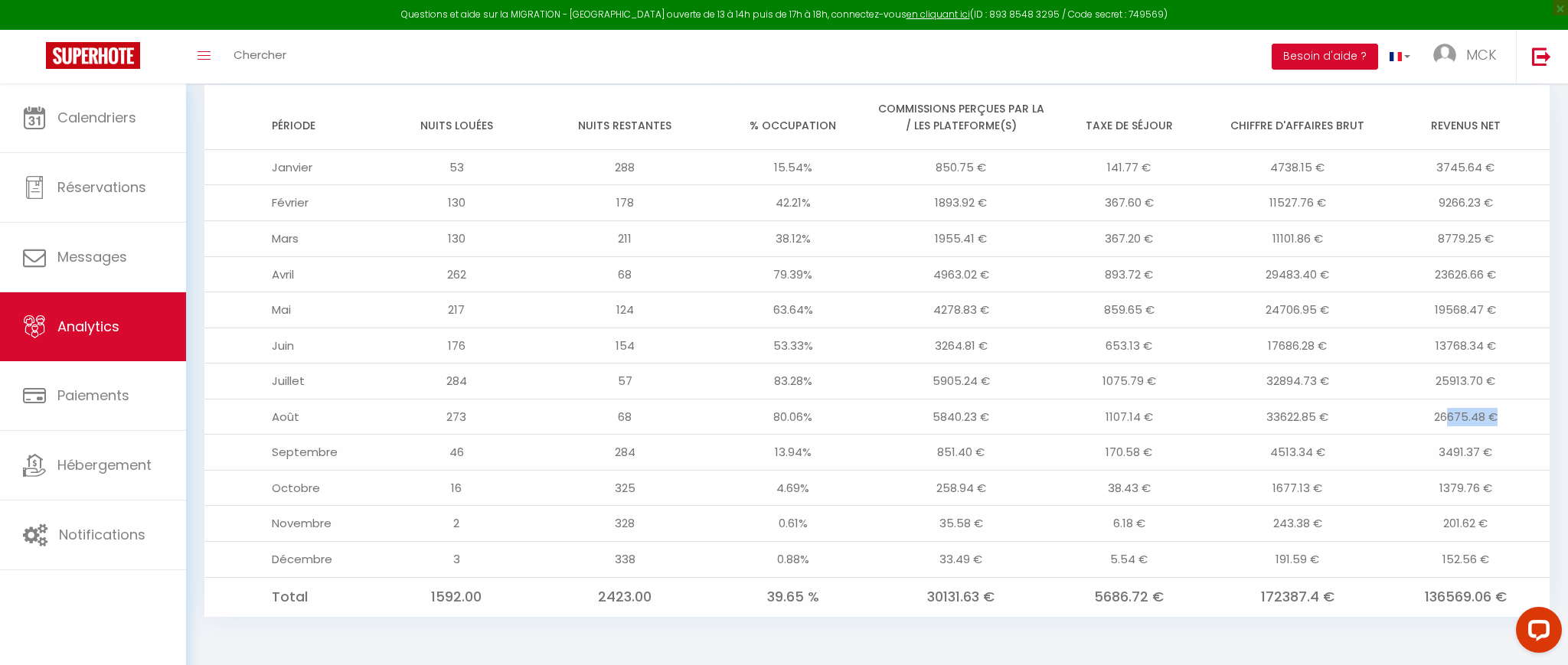
click at [1504, 419] on td "26675.48 €" at bounding box center [1465, 417] width 168 height 36
click at [1490, 416] on td "26675.48 €" at bounding box center [1465, 417] width 168 height 36
click at [1509, 419] on td "26675.48 €" at bounding box center [1465, 417] width 168 height 36
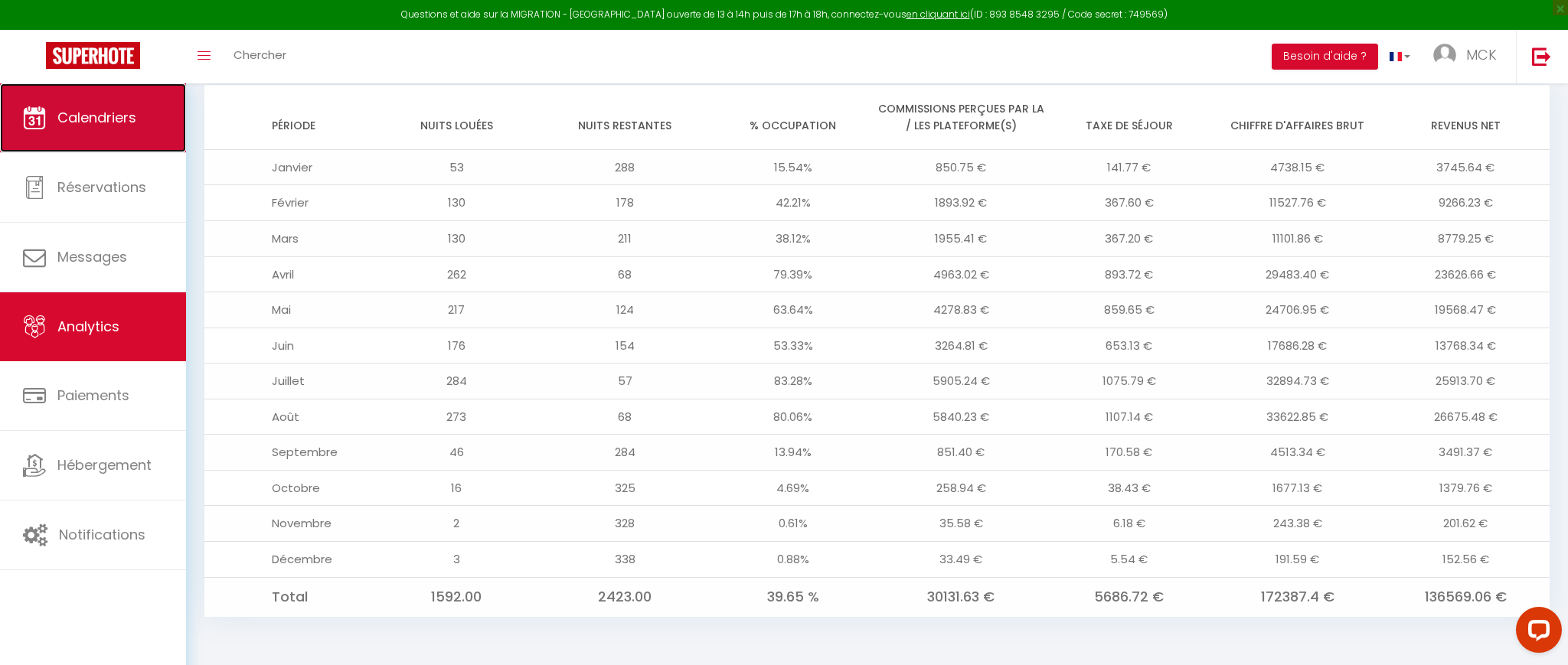
click at [168, 118] on link "Calendriers" at bounding box center [93, 117] width 186 height 69
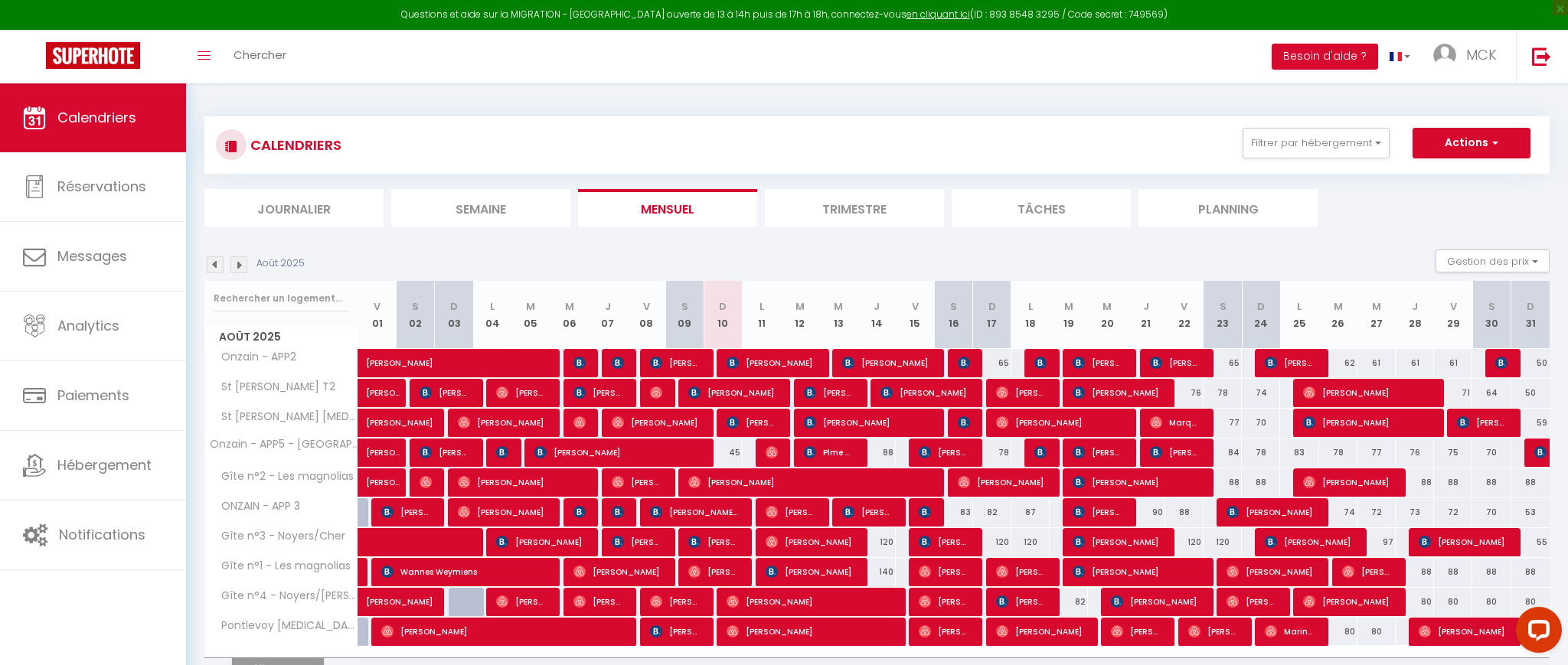
scroll to position [83, 0]
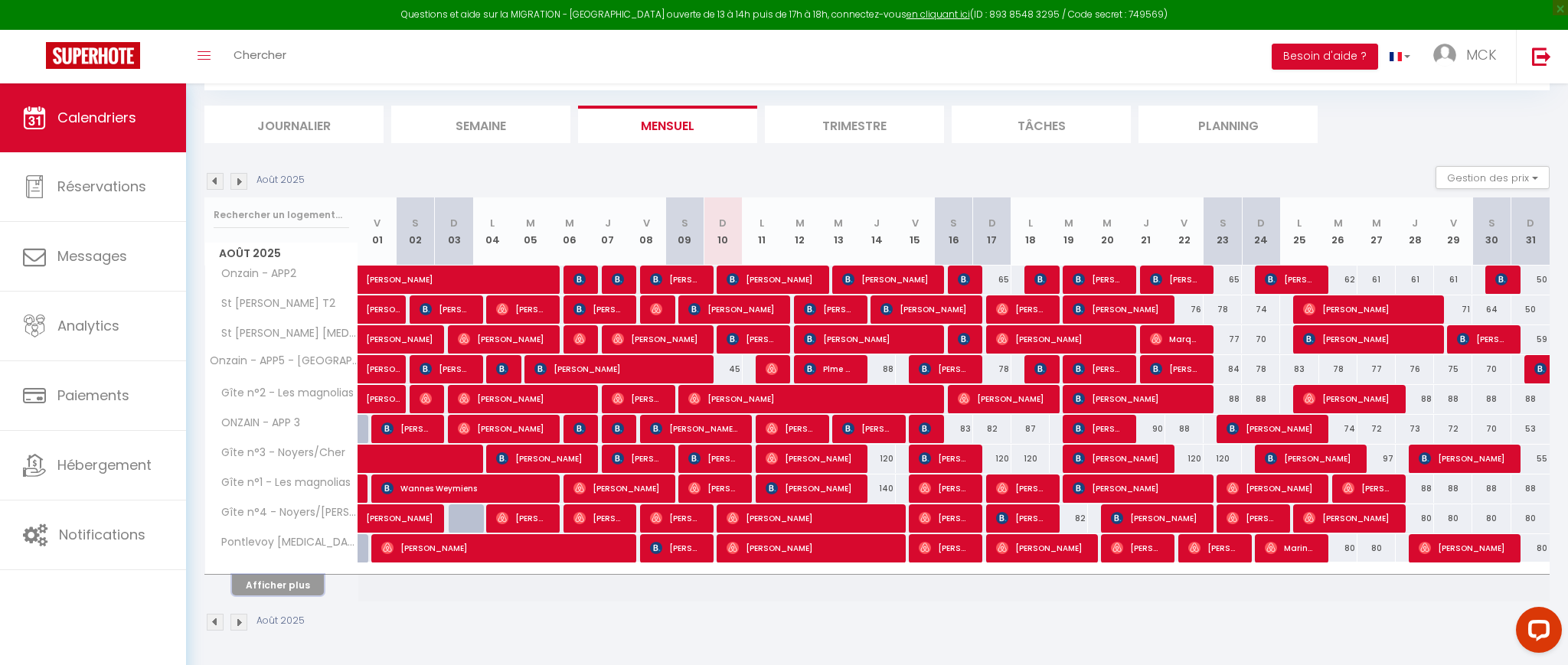
click at [295, 594] on button "Afficher plus" at bounding box center [278, 585] width 92 height 21
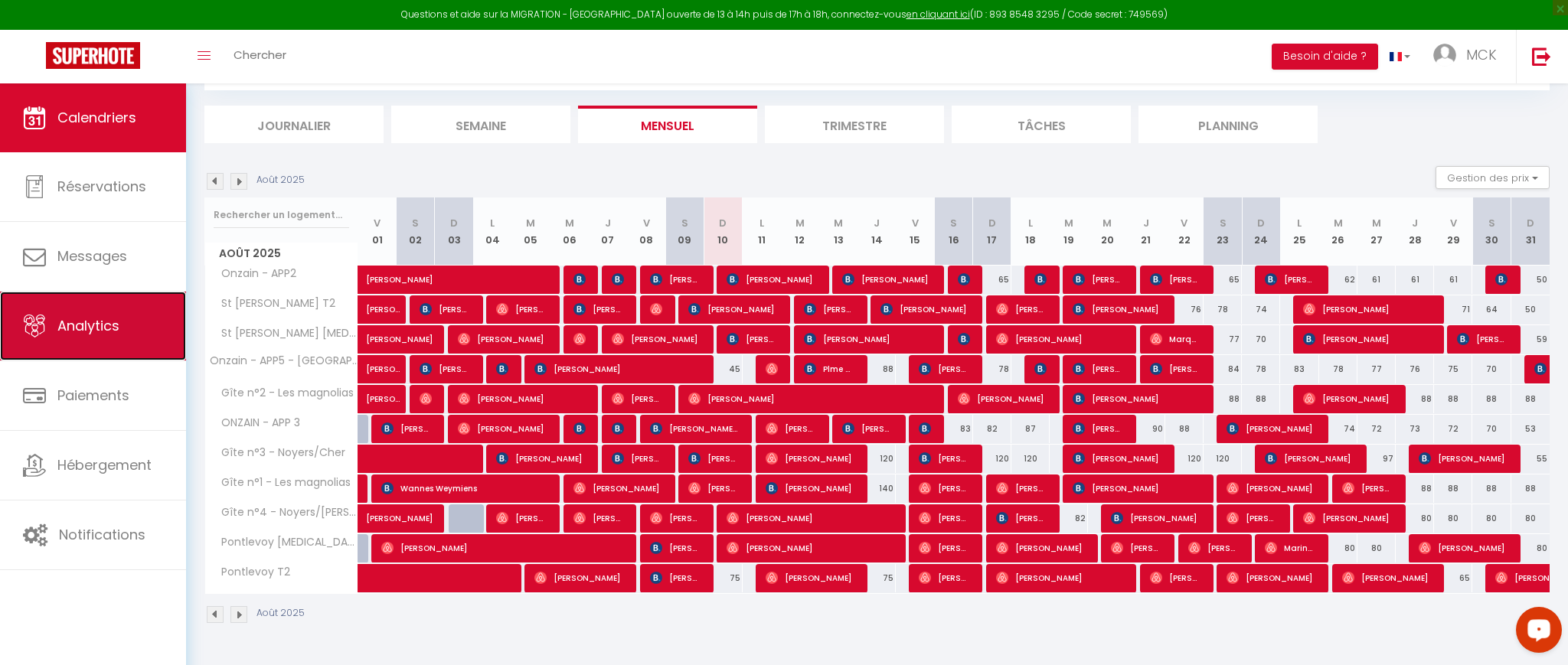
click at [151, 309] on link "Analytics" at bounding box center [93, 326] width 186 height 69
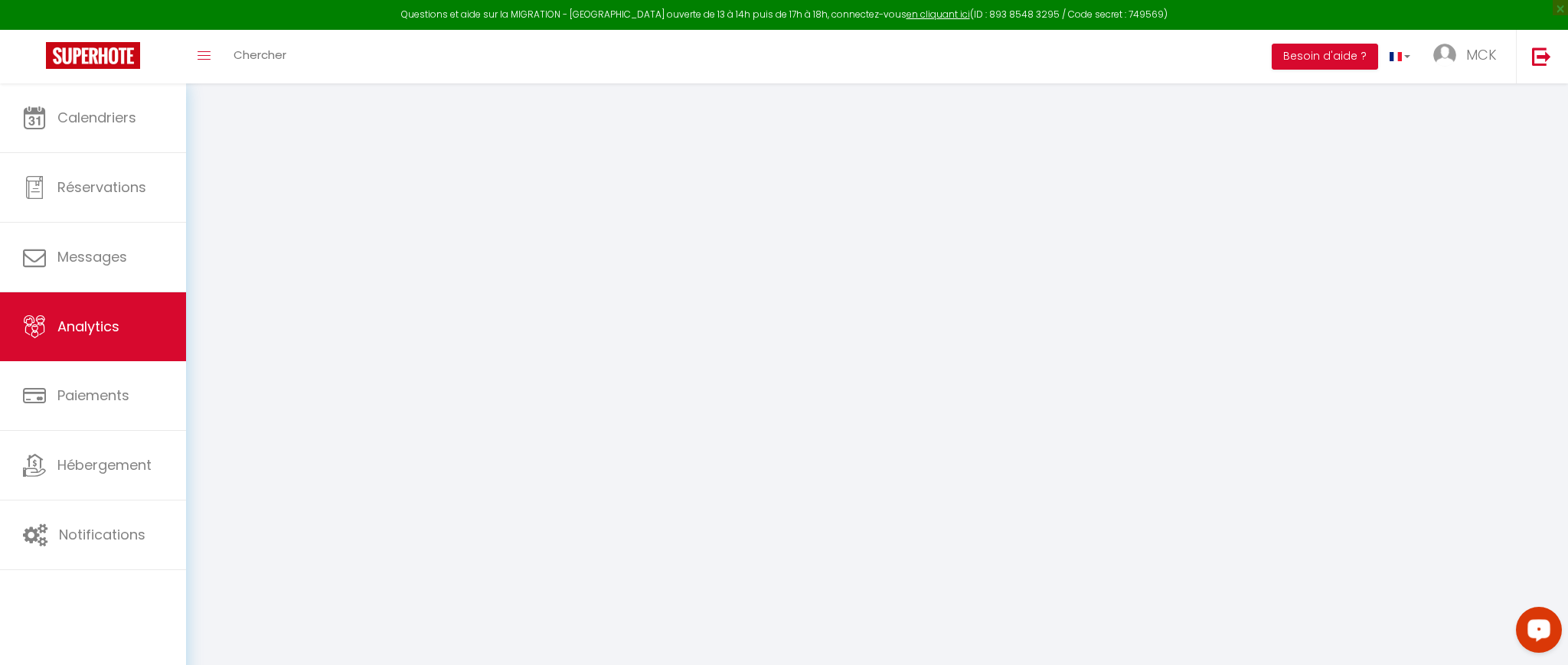
select select "2025"
select select "8"
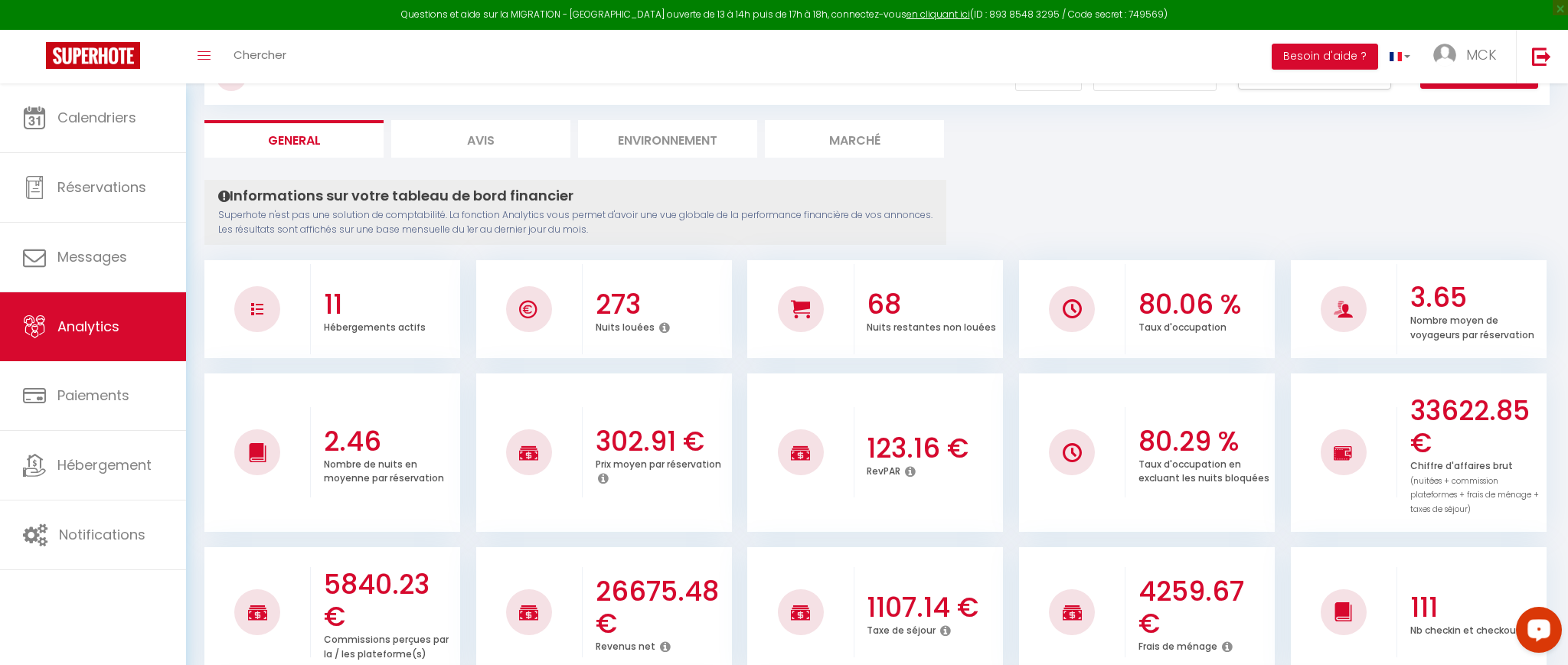
scroll to position [78, 0]
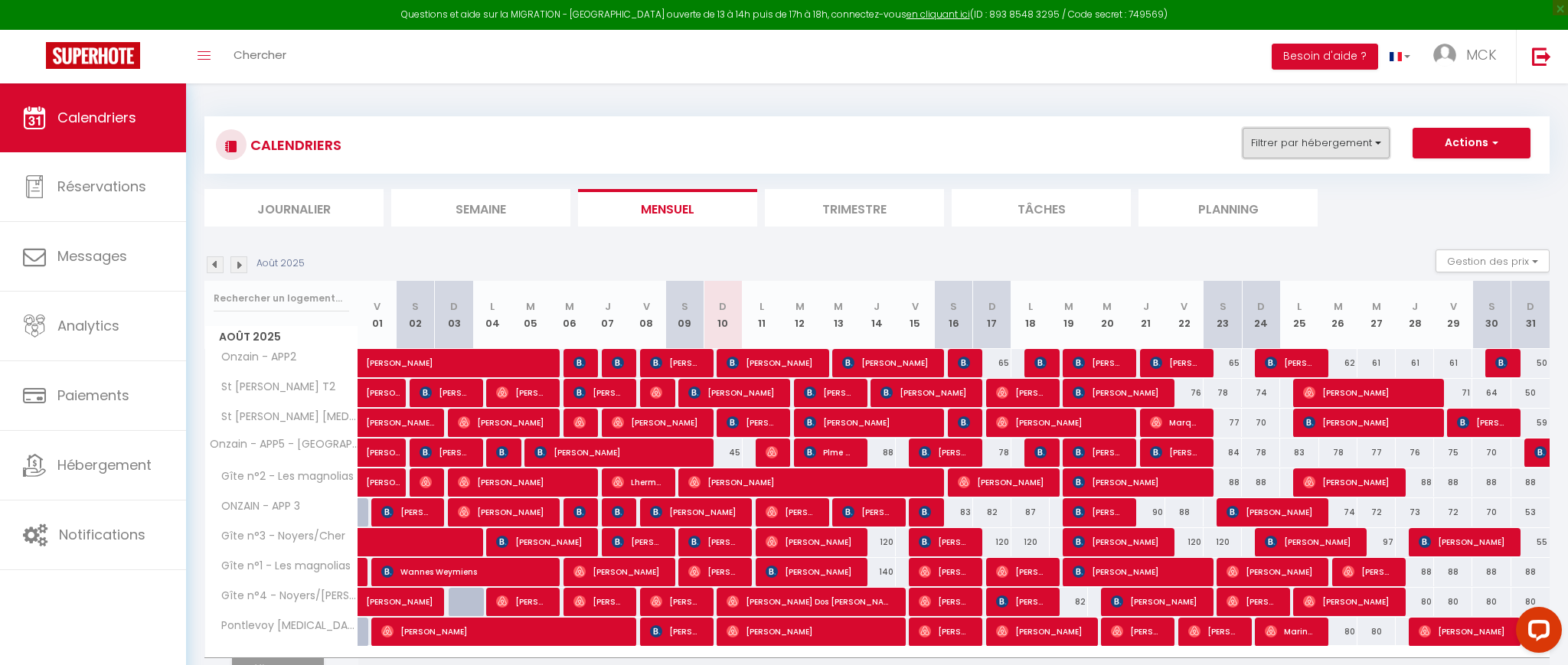
click at [1350, 133] on button "Filtrer par hébergement" at bounding box center [1315, 143] width 147 height 31
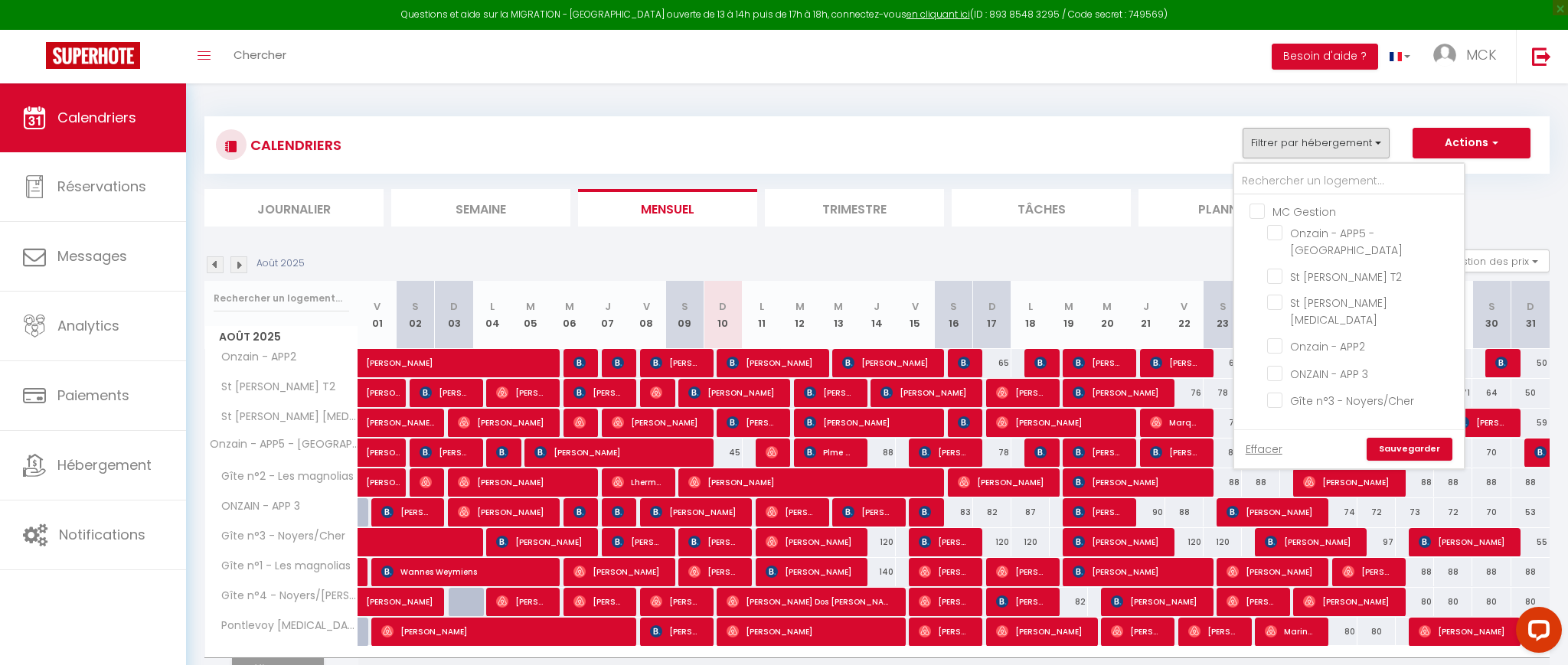
click at [1263, 204] on input "MC Gestion" at bounding box center [1364, 210] width 230 height 15
checkbox input "true"
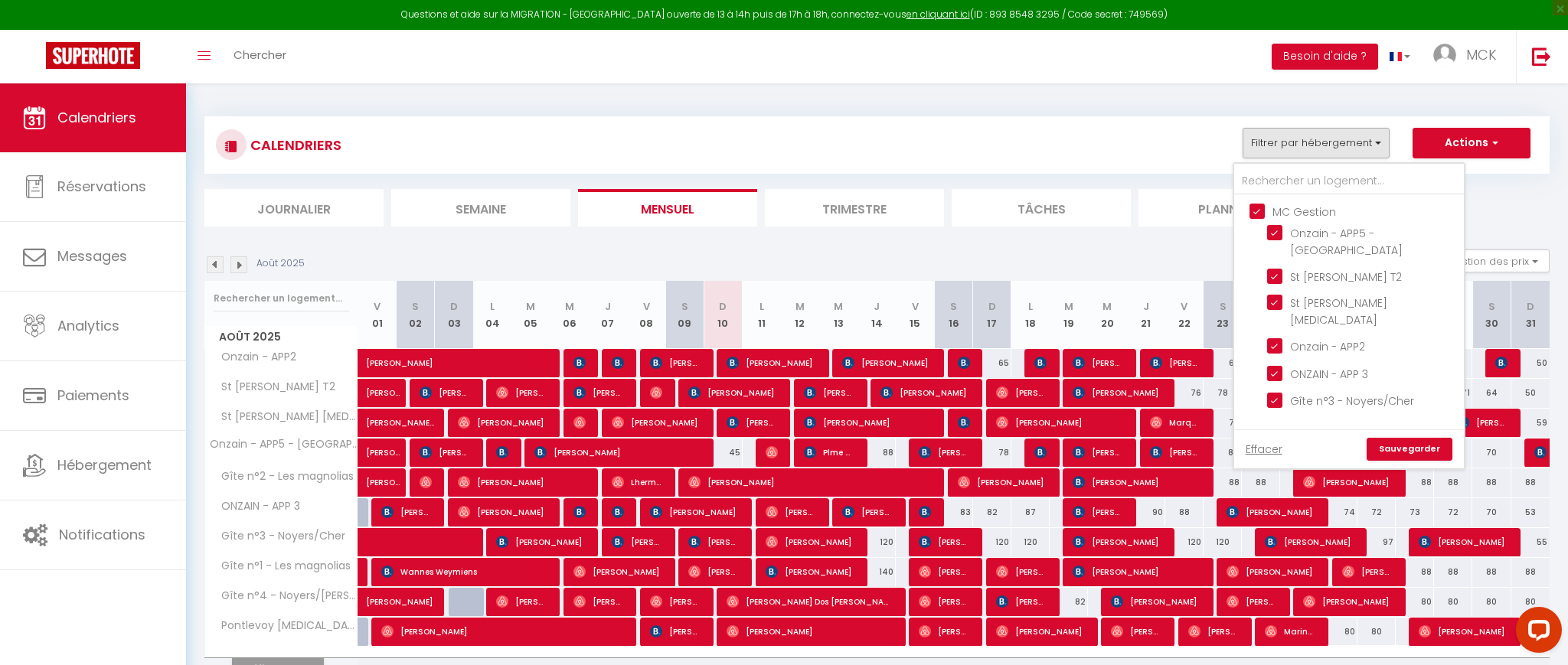
checkbox input "true"
checkbox input "false"
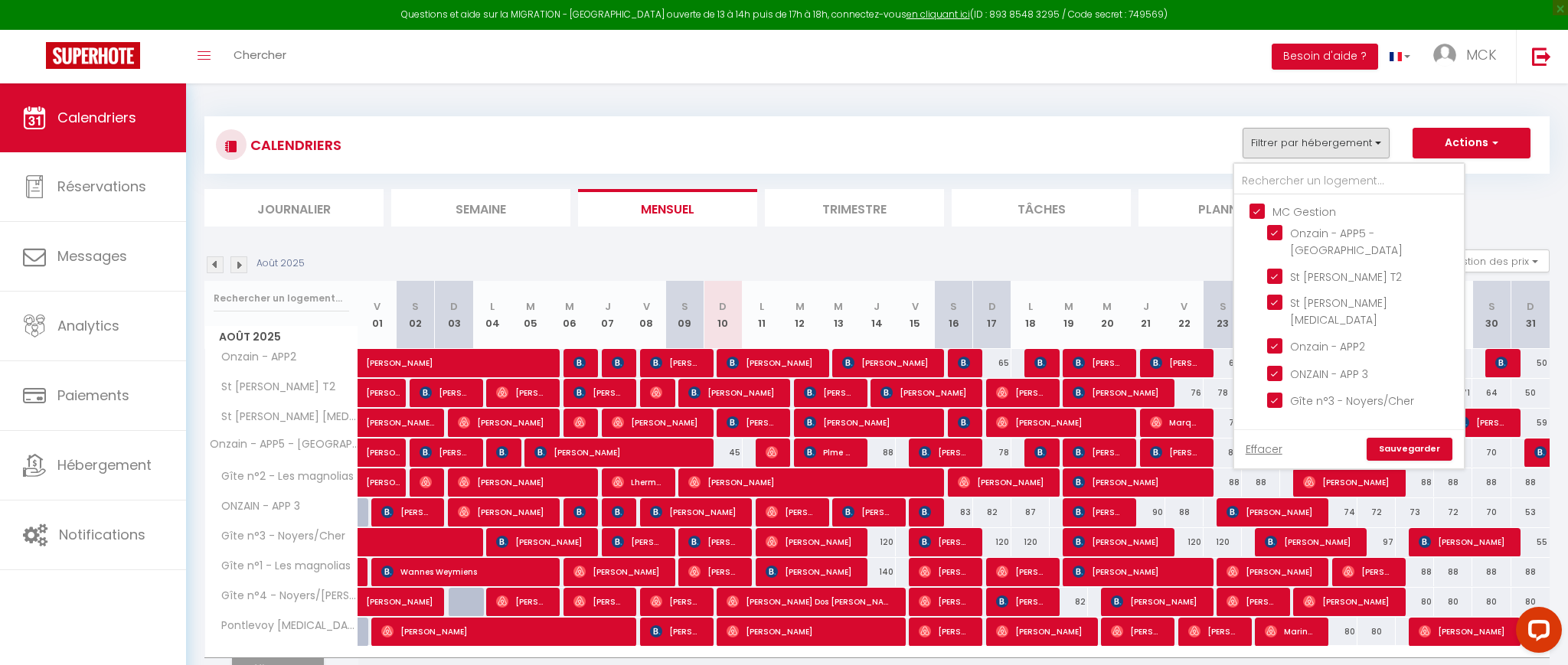
checkbox input "false"
click at [1406, 449] on link "Sauvegarder" at bounding box center [1409, 449] width 86 height 23
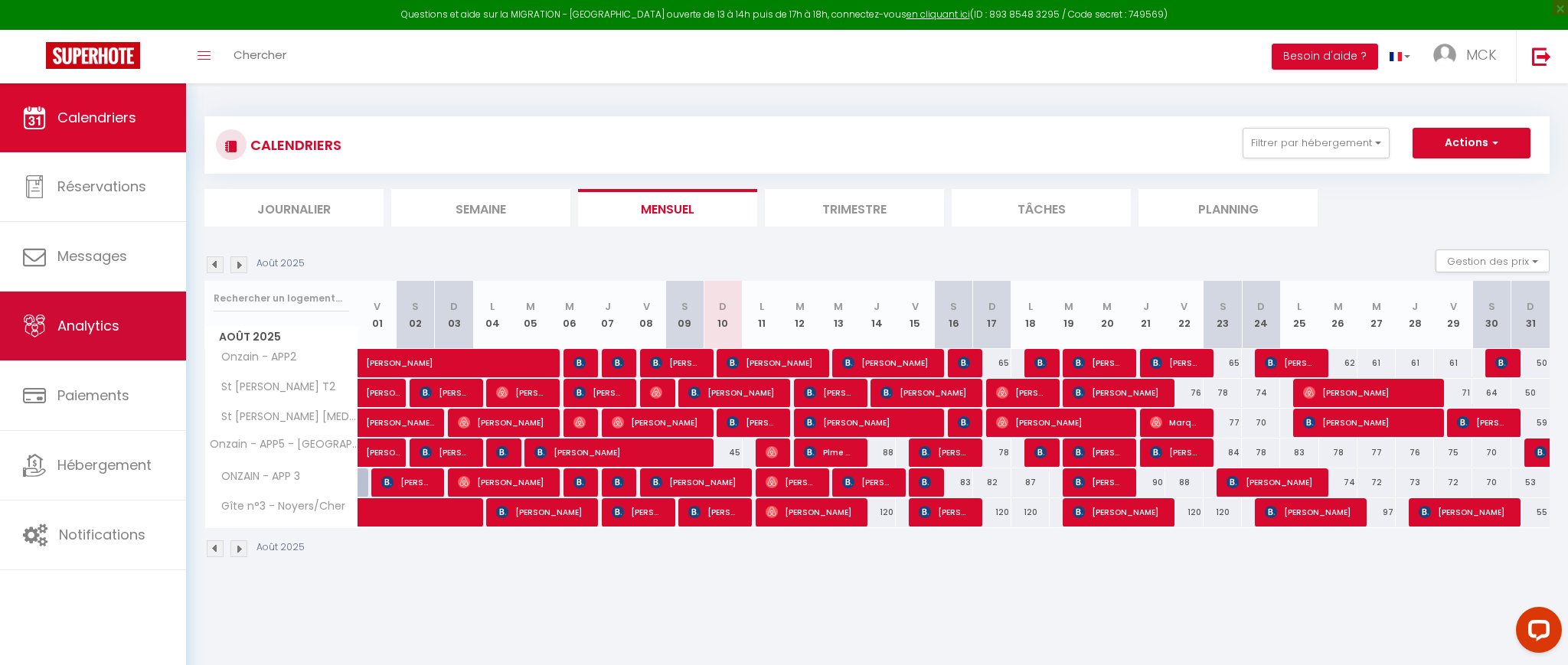
click at [77, 343] on link "Analytics" at bounding box center [93, 326] width 186 height 69
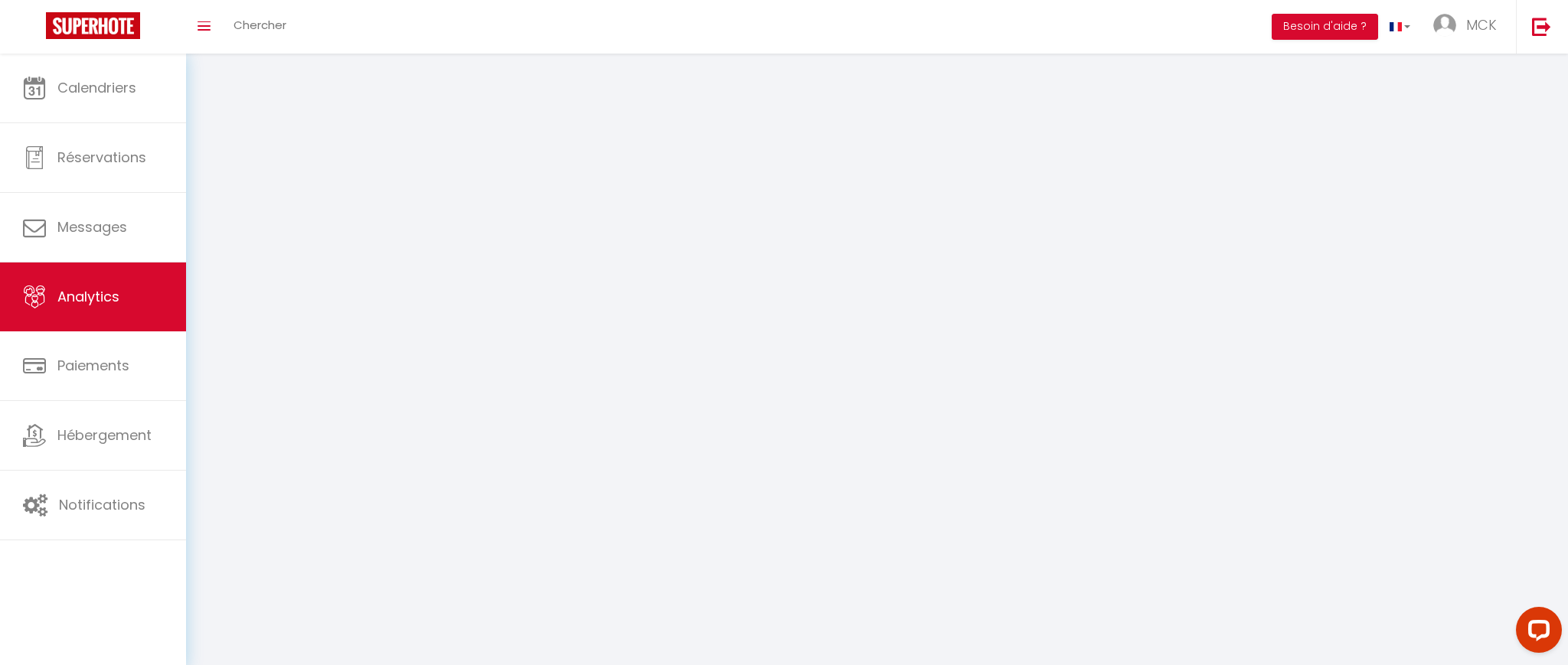
select select "2025"
select select "8"
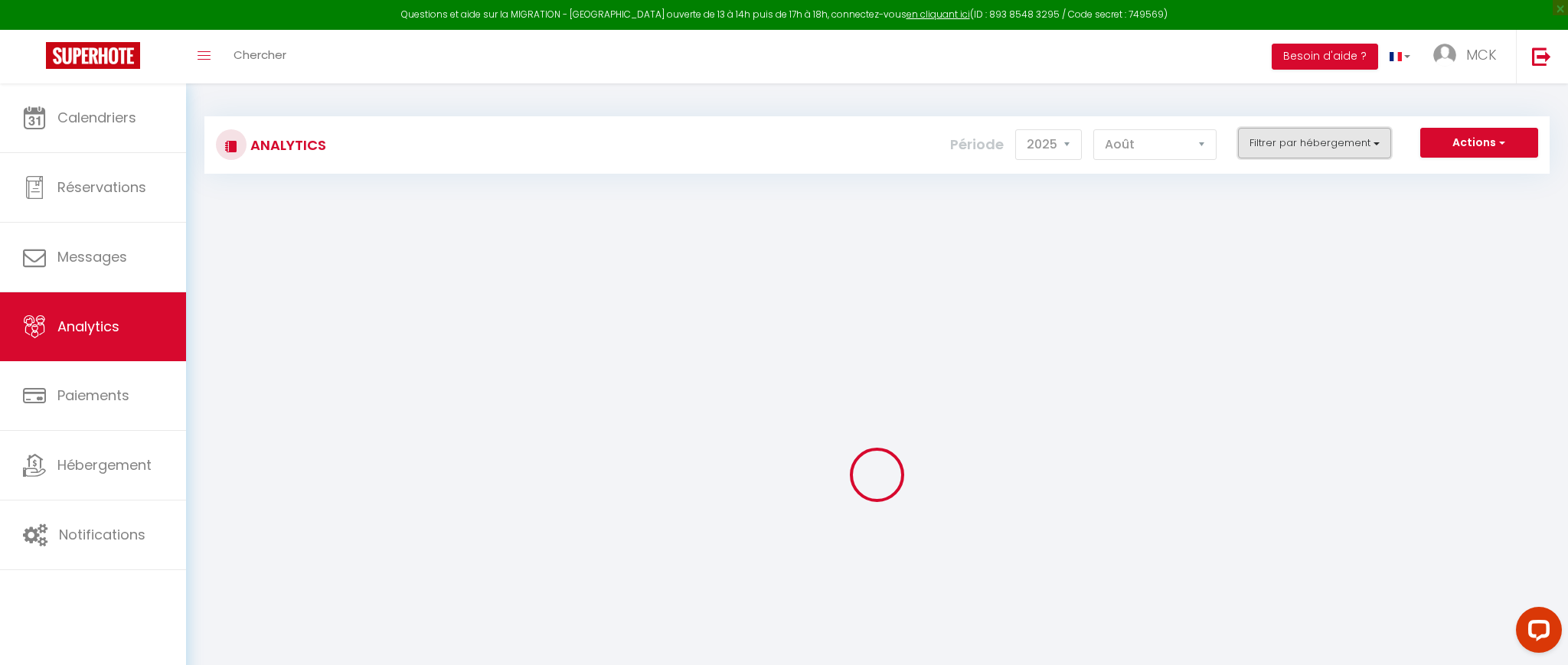
click at [1262, 148] on button "Filtrer par hébergement" at bounding box center [1314, 143] width 153 height 31
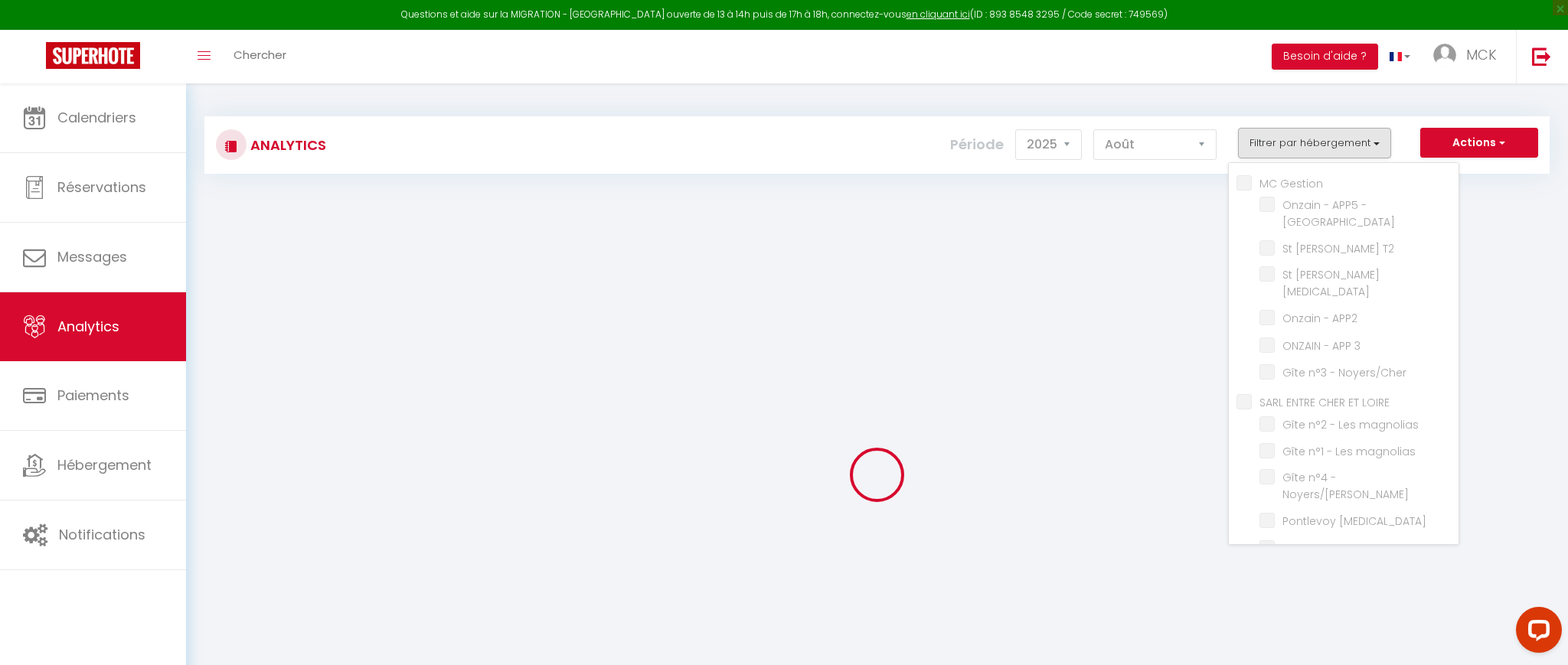
click at [1045, 209] on div "Analytics Actions Génération SuperConciergerie Génération SuperAnalyzer Générat…" at bounding box center [876, 420] width 1345 height 637
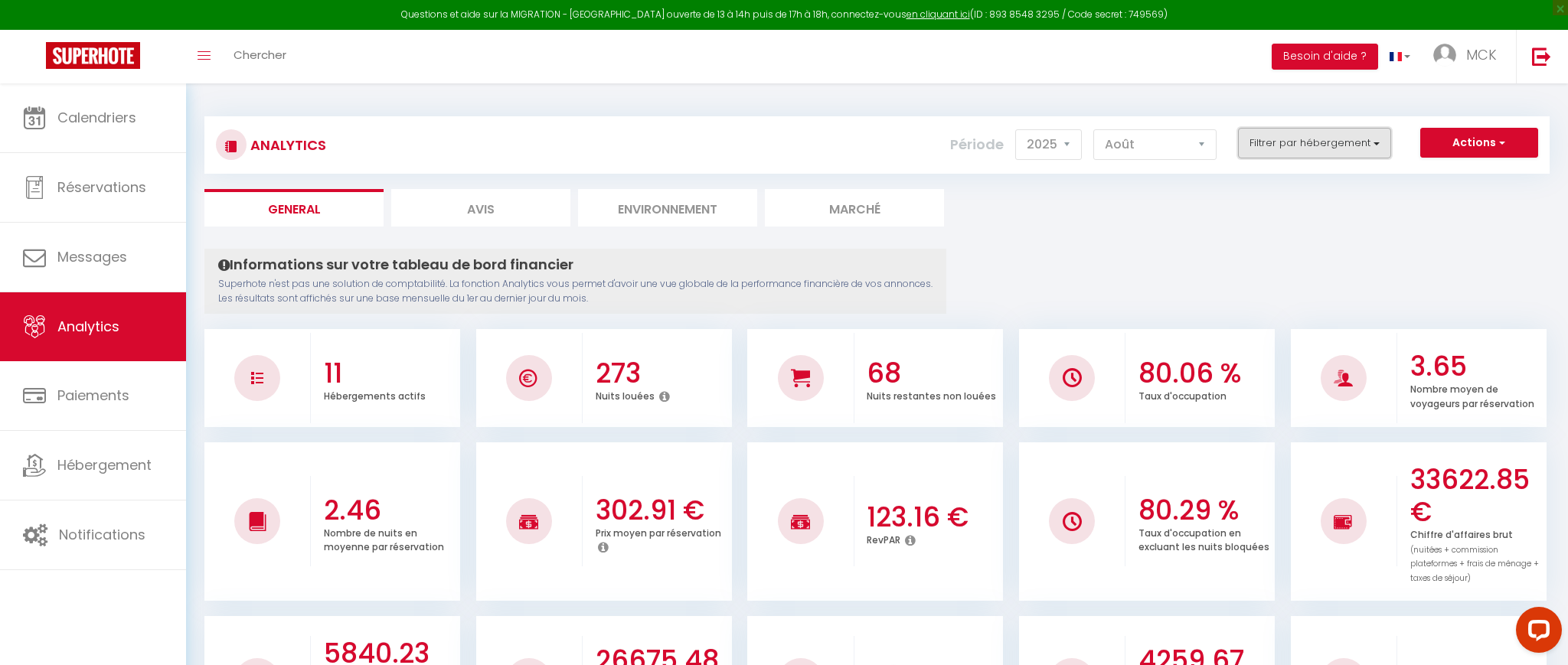
click at [1290, 137] on button "Filtrer par hébergement" at bounding box center [1314, 143] width 153 height 31
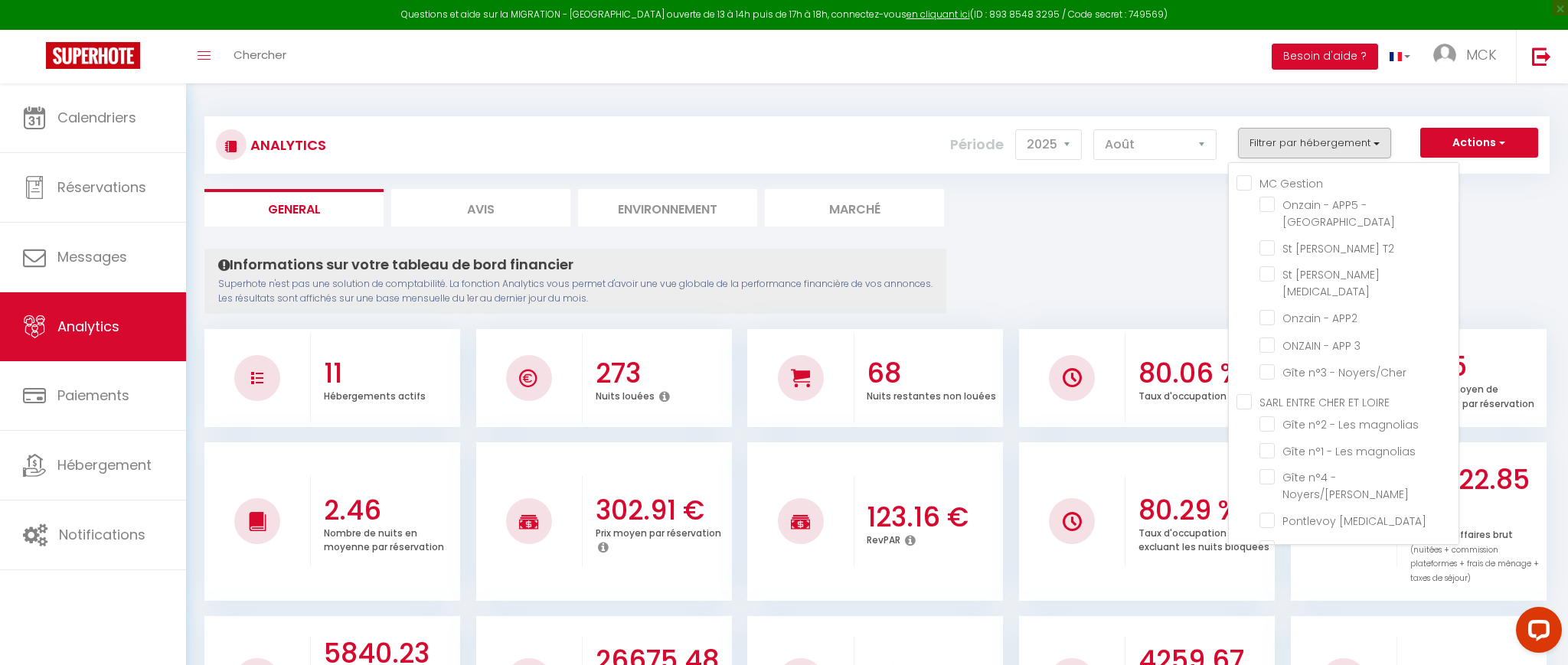
click at [1275, 188] on Gestion "MC Gestion" at bounding box center [1347, 182] width 222 height 15
checkbox Gestion "true"
checkbox rue "true"
checkbox T2 "true"
checkbox T3 "true"
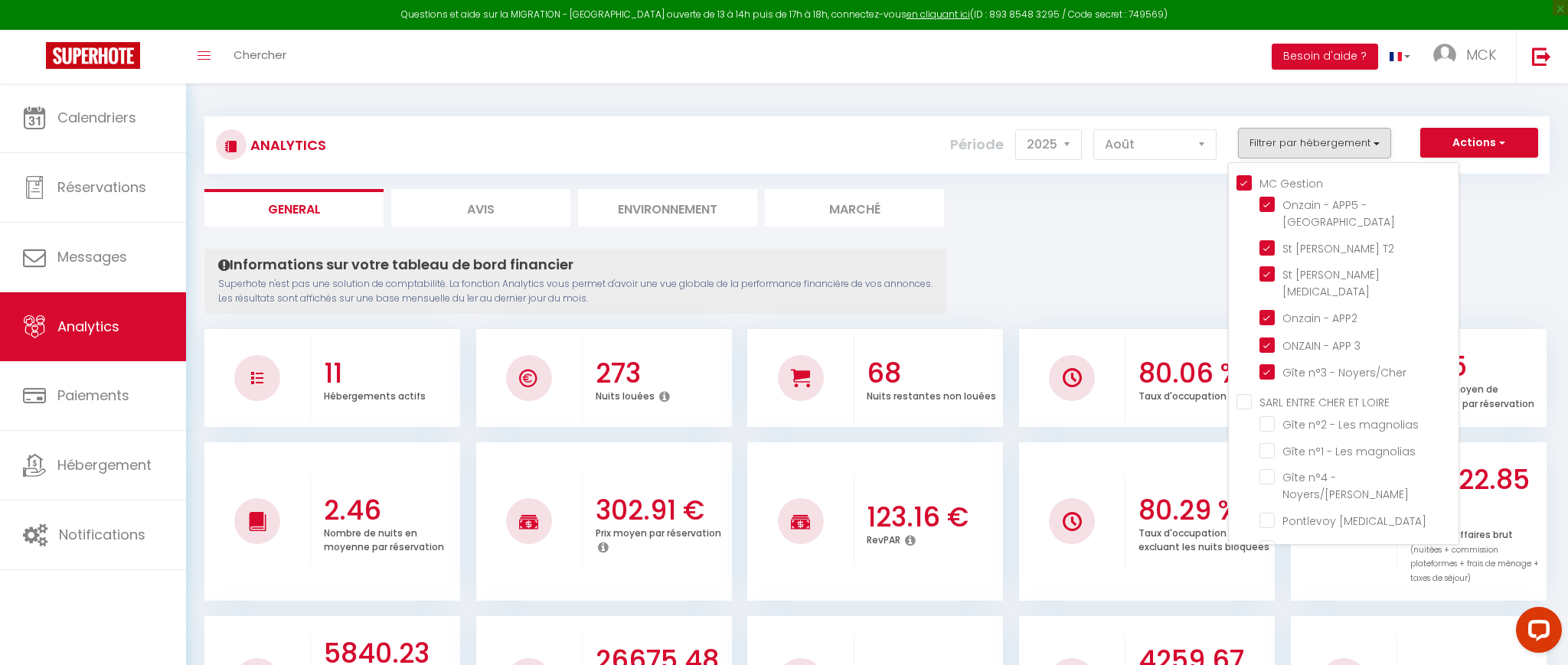
checkbox APP2 "true"
checkbox 3 "true"
checkbox Noyers\/Cher "true"
checkbox magnolias "false"
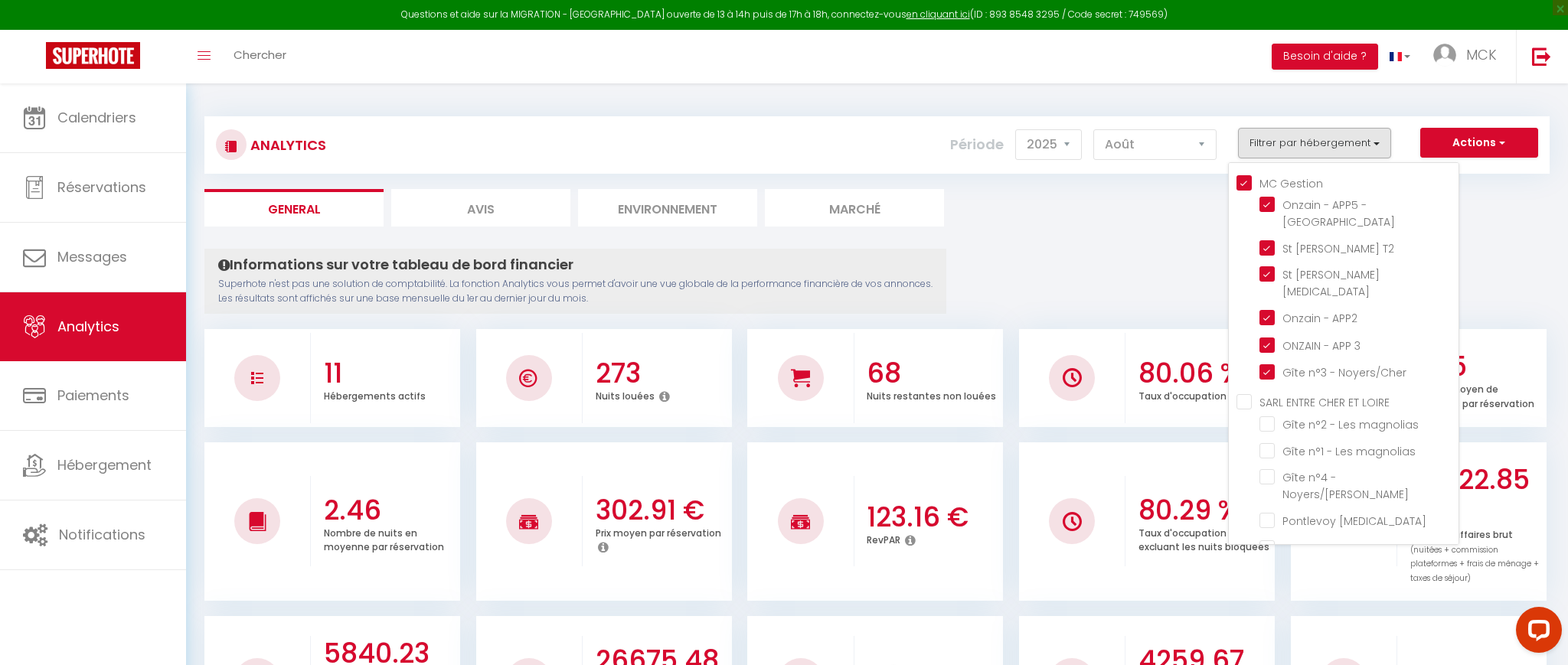
checkbox Noyers\/Cher "false"
checkbox T3 "false"
checkbox T2 "false"
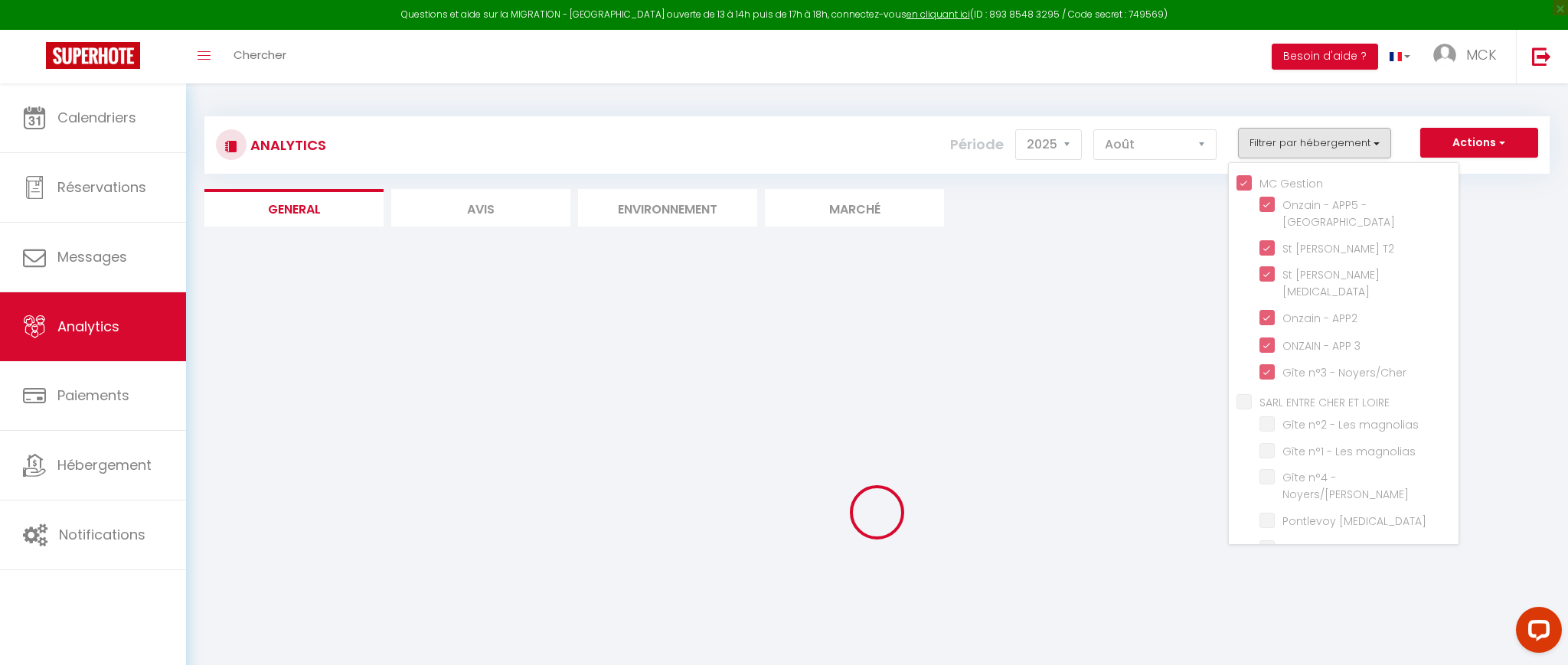
click at [1487, 235] on div "Analytics Actions Génération SuperConciergerie Génération SuperAnalyzer Générat…" at bounding box center [876, 439] width 1345 height 674
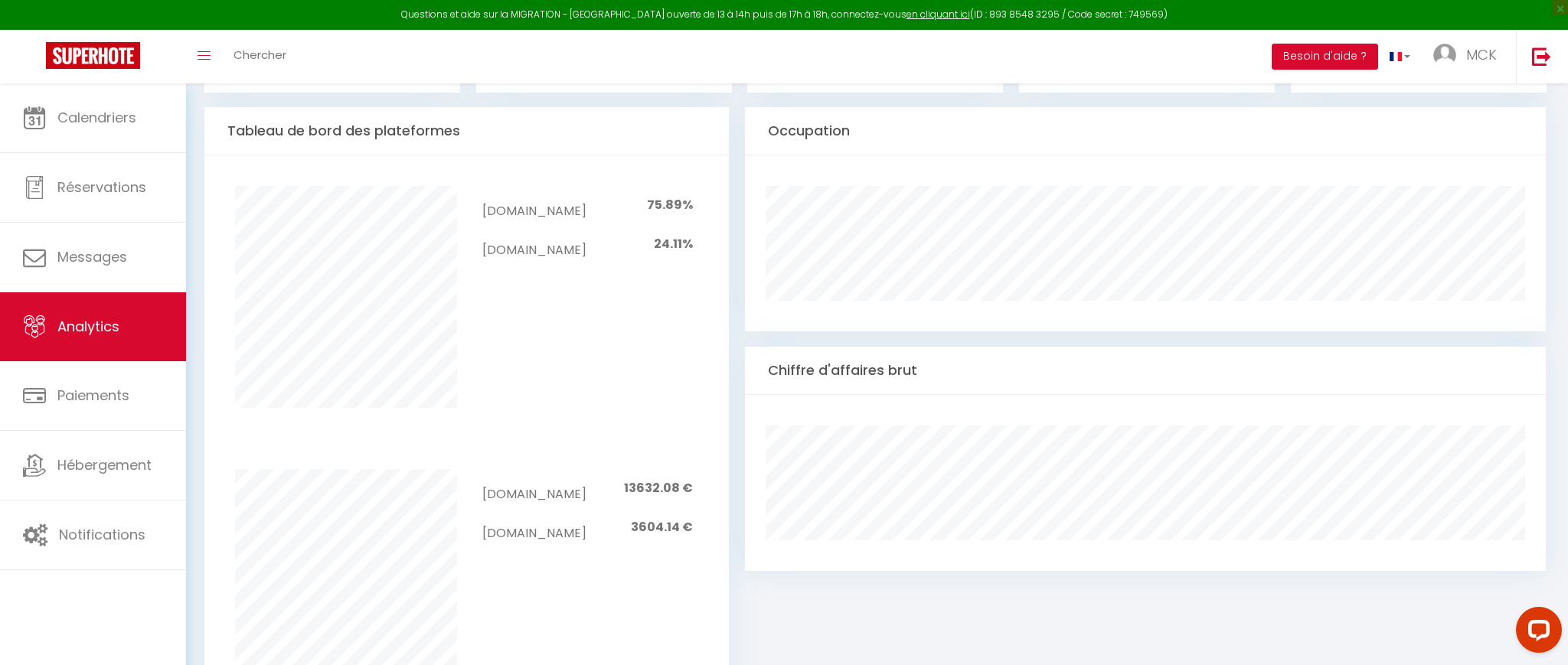
scroll to position [654, 0]
